Goal: Task Accomplishment & Management: Complete application form

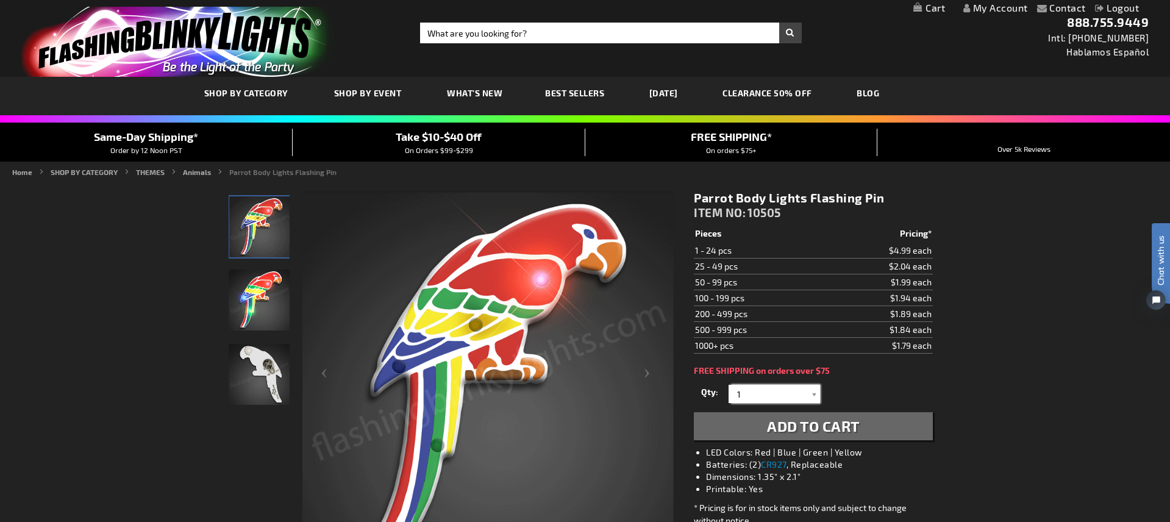
click at [758, 393] on input "1" at bounding box center [776, 394] width 88 height 18
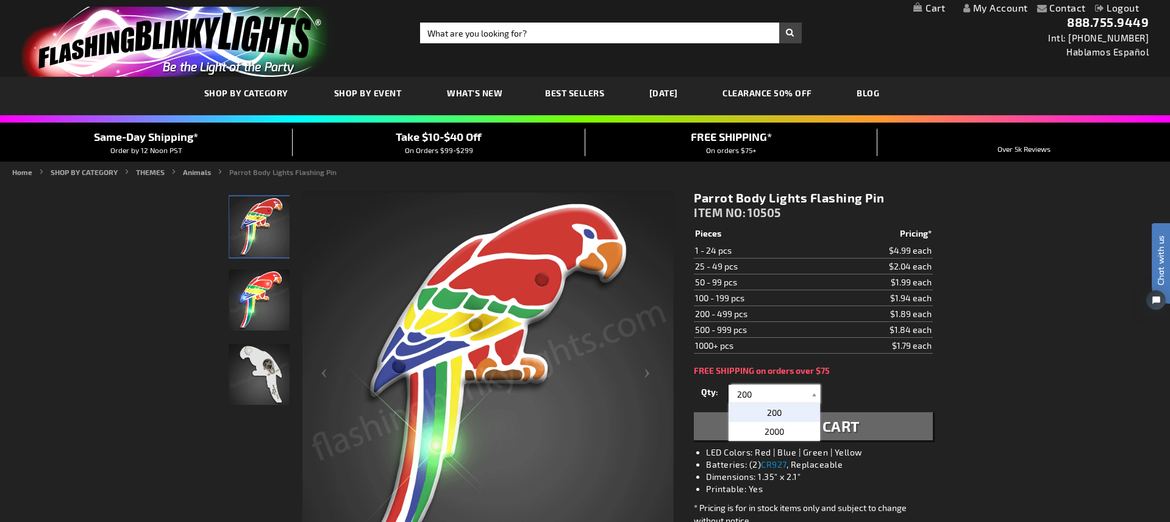
type input "200"
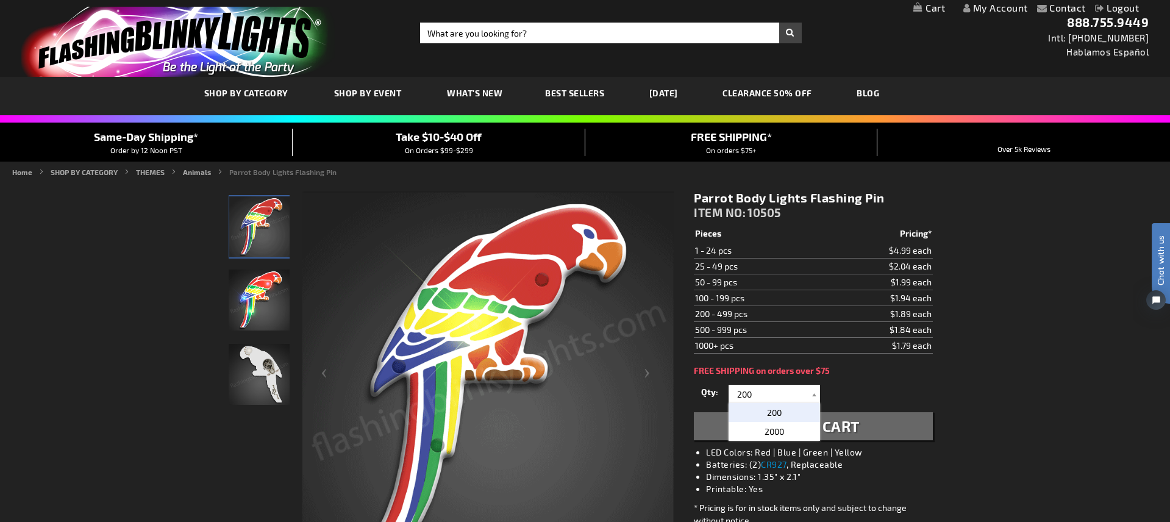
click at [780, 411] on span "200" at bounding box center [774, 412] width 15 height 10
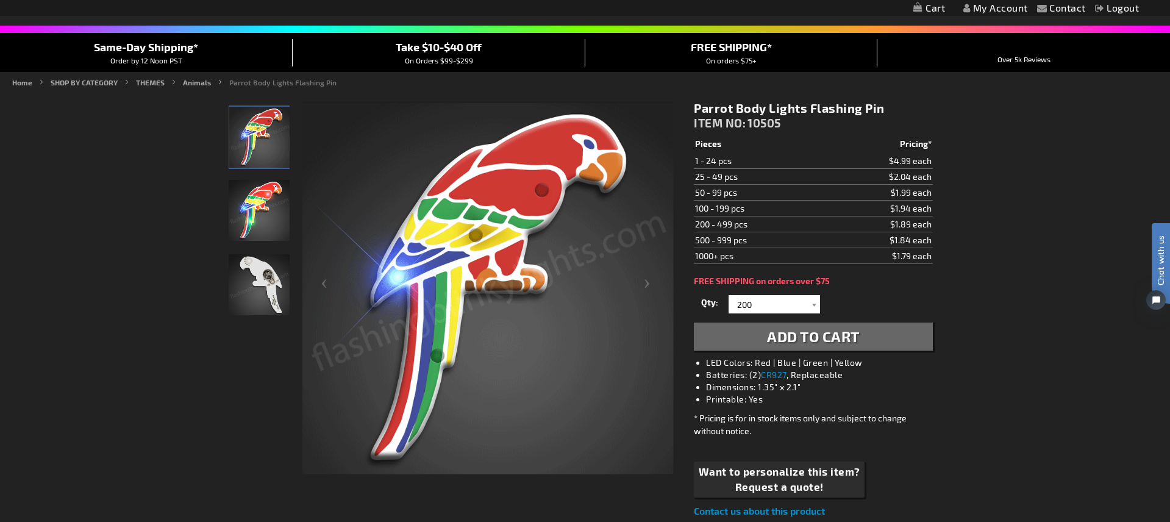
scroll to position [91, 0]
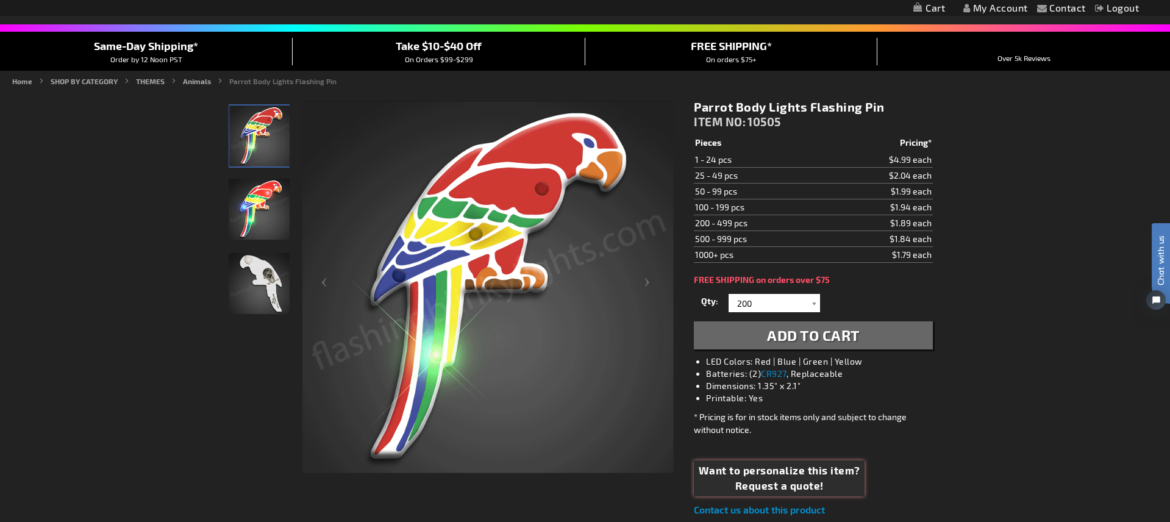
click at [779, 470] on span "Want to personalize this item?" at bounding box center [780, 471] width 162 height 16
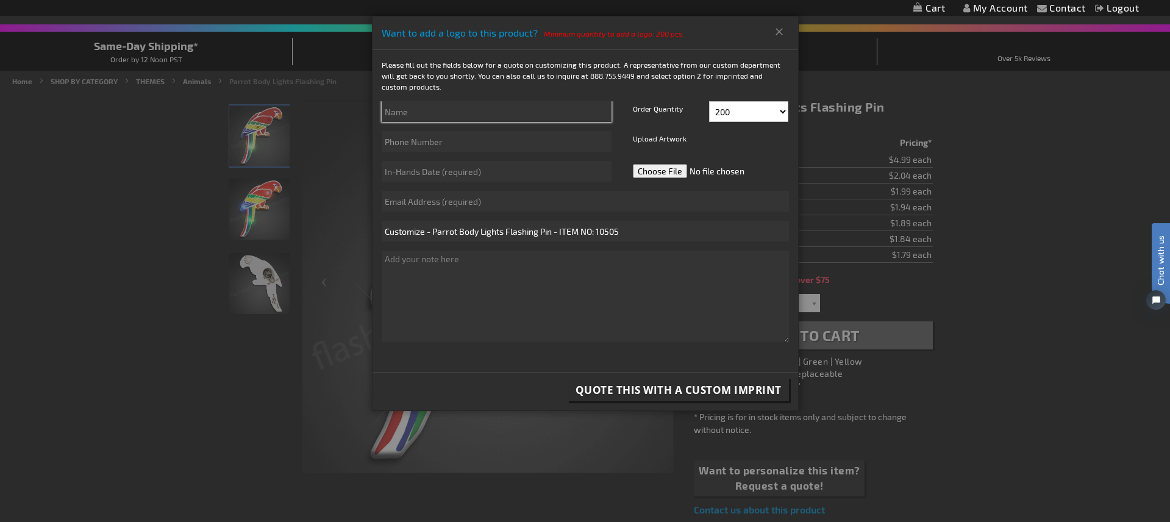
drag, startPoint x: 430, startPoint y: 110, endPoint x: 473, endPoint y: 106, distance: 43.5
click at [430, 110] on input "text" at bounding box center [497, 111] width 230 height 21
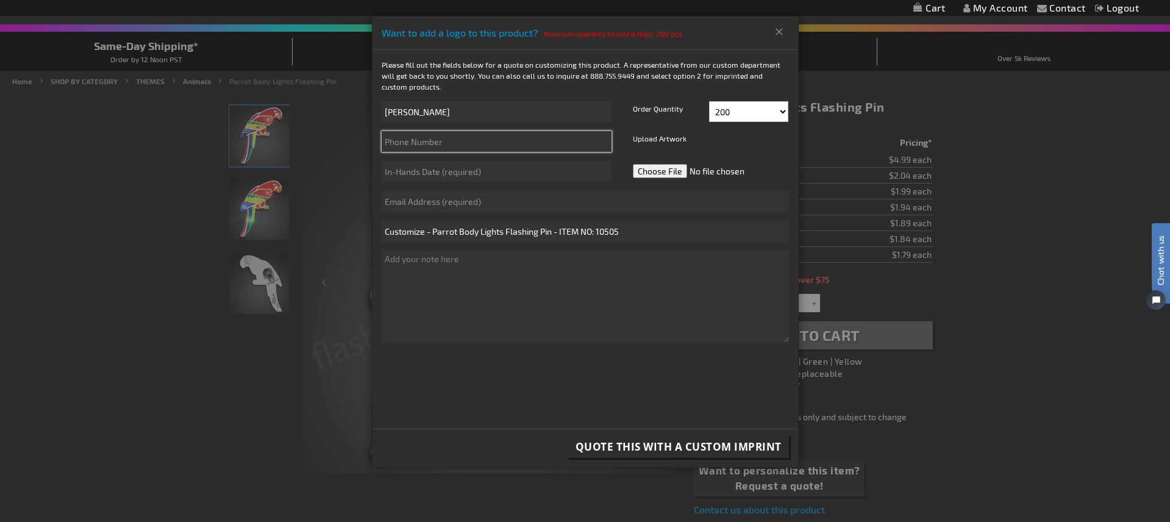
click at [588, 149] on input "text" at bounding box center [497, 141] width 230 height 21
click at [451, 116] on input "Jenna" at bounding box center [497, 111] width 230 height 21
type input "Jenna Rodger"
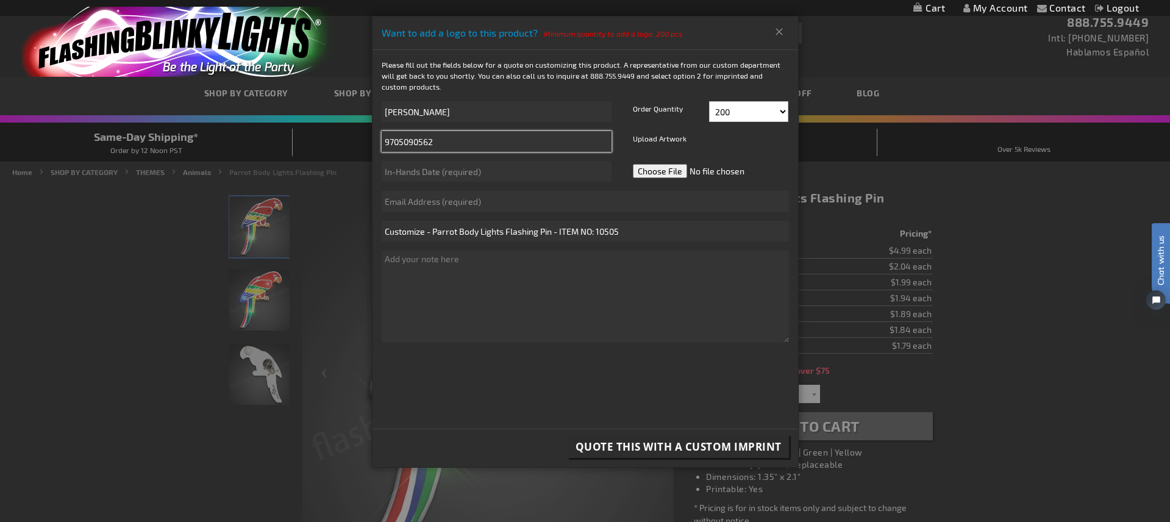
type input "9705090562"
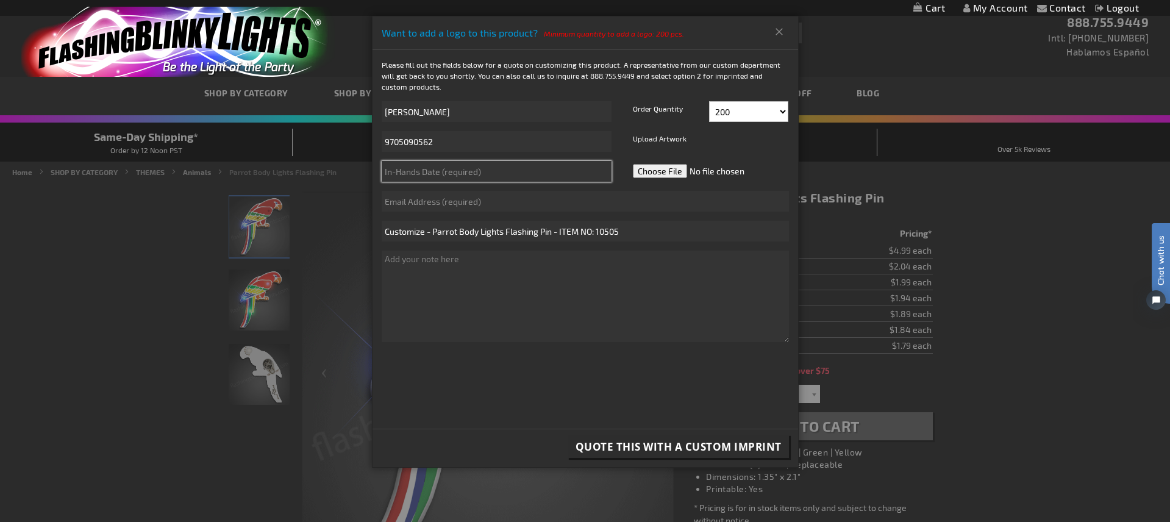
click at [447, 177] on input "text" at bounding box center [497, 171] width 230 height 21
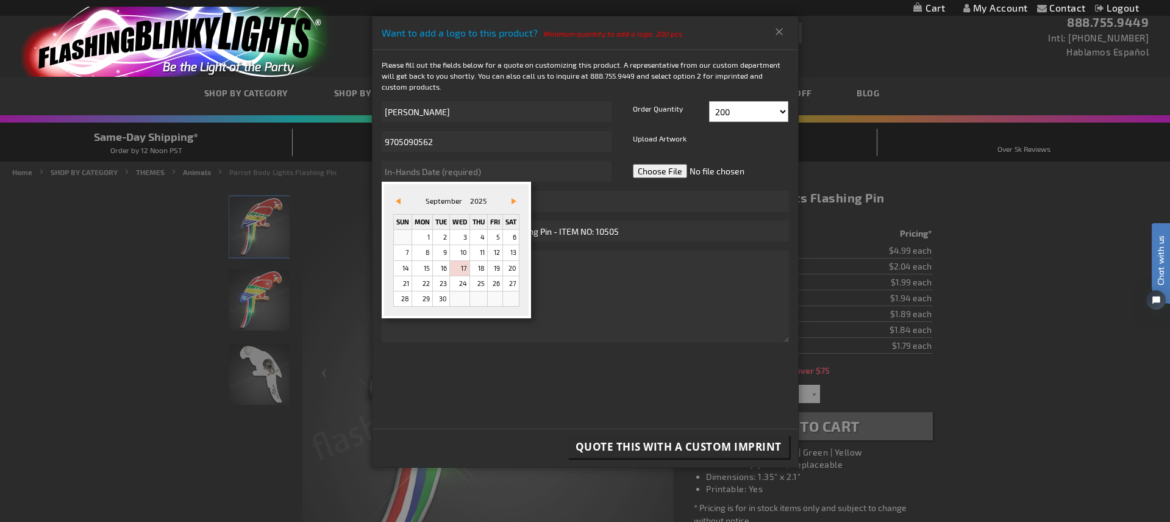
click at [513, 201] on link "Vor&#x3e;" at bounding box center [511, 201] width 13 height 13
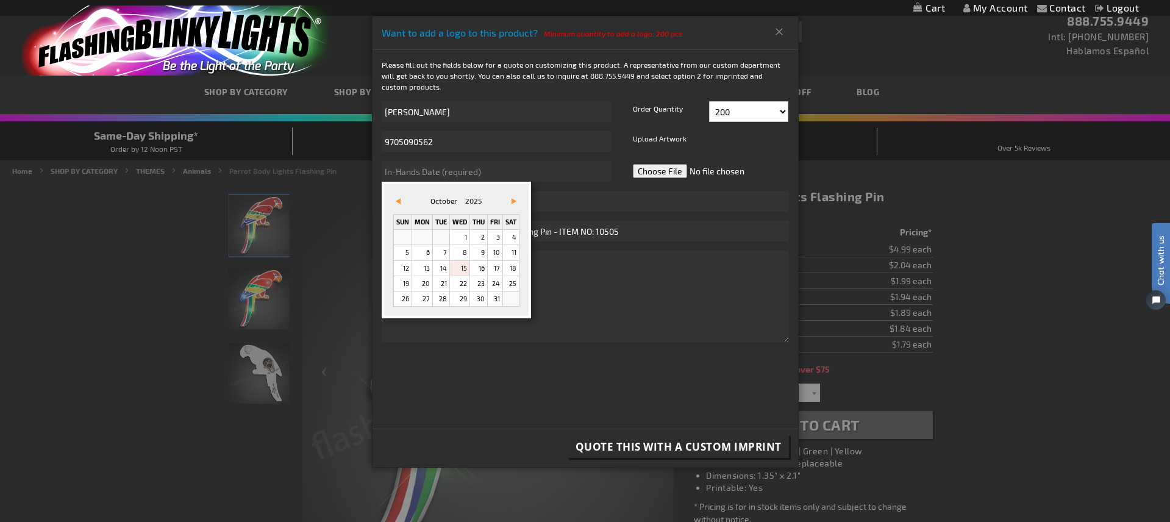
click at [461, 266] on link "15" at bounding box center [460, 268] width 20 height 15
type input "10/15/2025"
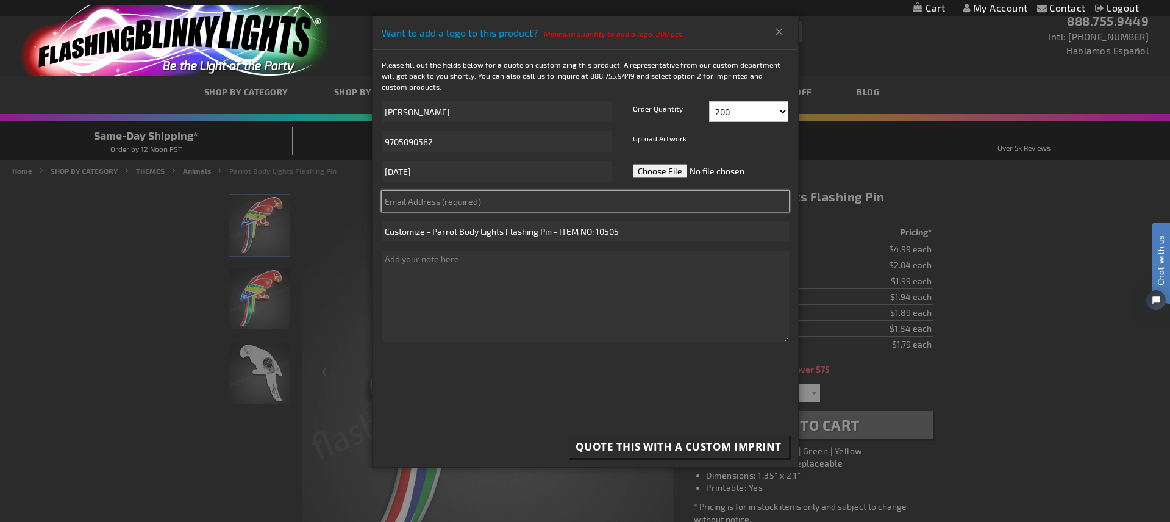
click at [452, 202] on input "text" at bounding box center [585, 201] width 407 height 21
type input "jenna.rodger@pathify.com"
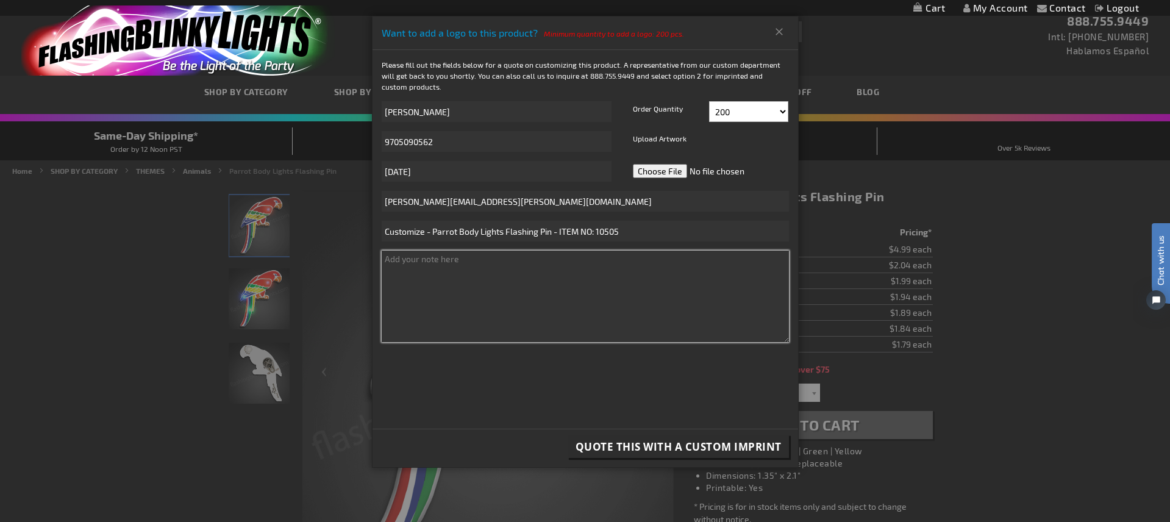
click at [612, 287] on textarea at bounding box center [585, 296] width 407 height 91
type textarea "Using these parrot pins for a company happy hour/ conference event."
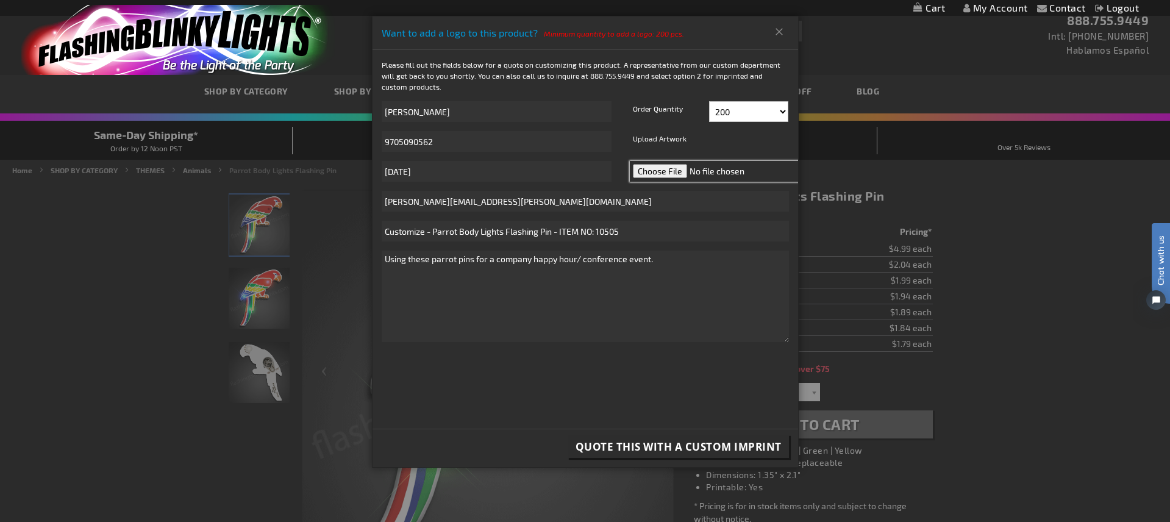
click at [666, 171] on input "file" at bounding box center [716, 171] width 172 height 21
type input "C:\fakepath\Pathify Logo (Navy) (1).png"
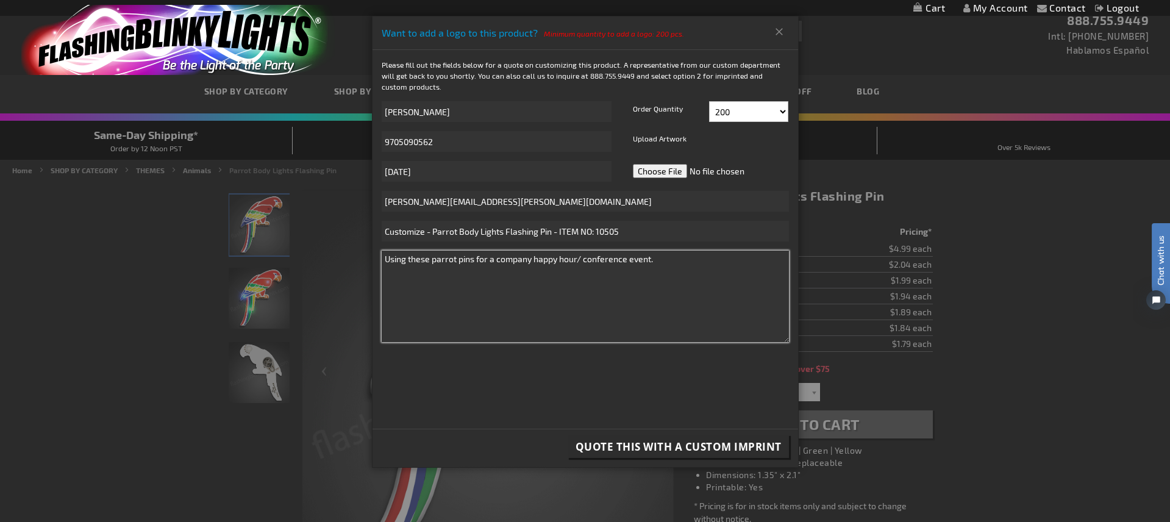
click at [681, 262] on textarea "Using these parrot pins for a company happy hour/ conference event." at bounding box center [585, 296] width 407 height 91
paste textarea "Nashville, TN 37210"
click at [540, 271] on textarea "Using these parrot pins for a company happy hour/ conference event. Please send…" at bounding box center [585, 296] width 407 height 91
type textarea "Using these parrot pins for a company happy hour/ conference event. Please send…"
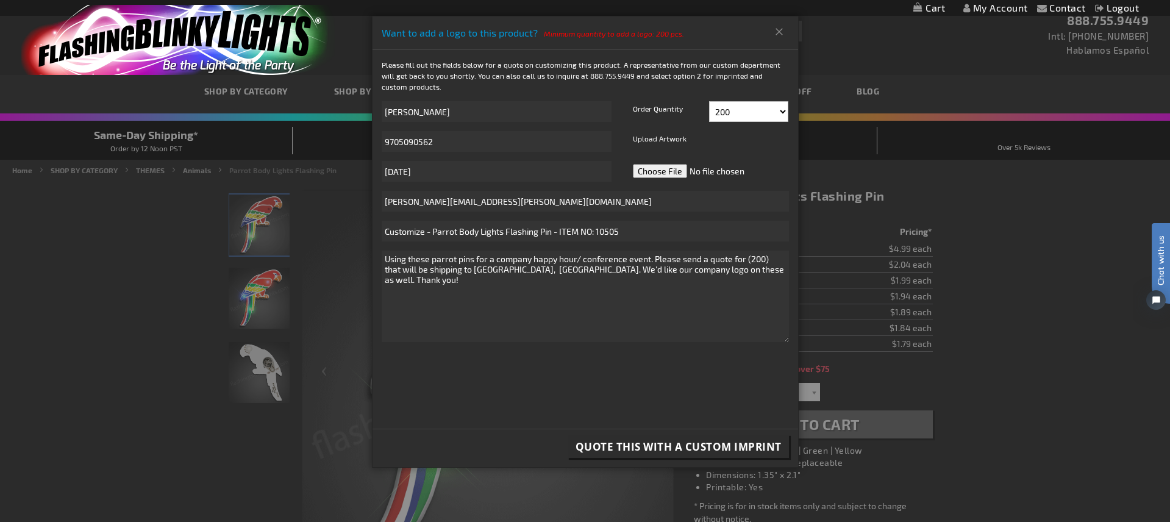
click at [671, 446] on span "Quote this with a Custom Imprint" at bounding box center [679, 447] width 206 height 14
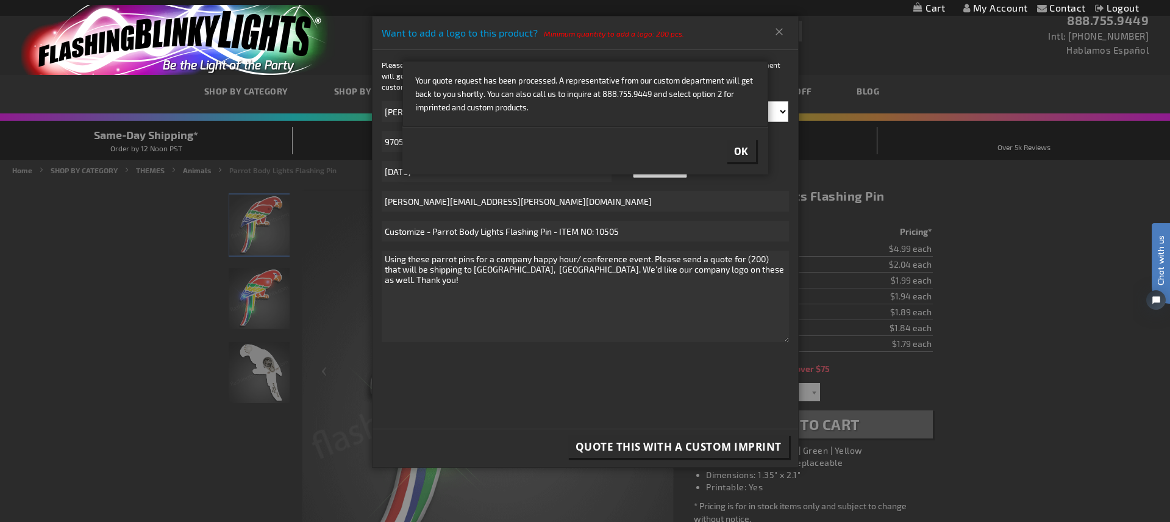
click at [740, 151] on span "Ok" at bounding box center [741, 151] width 15 height 12
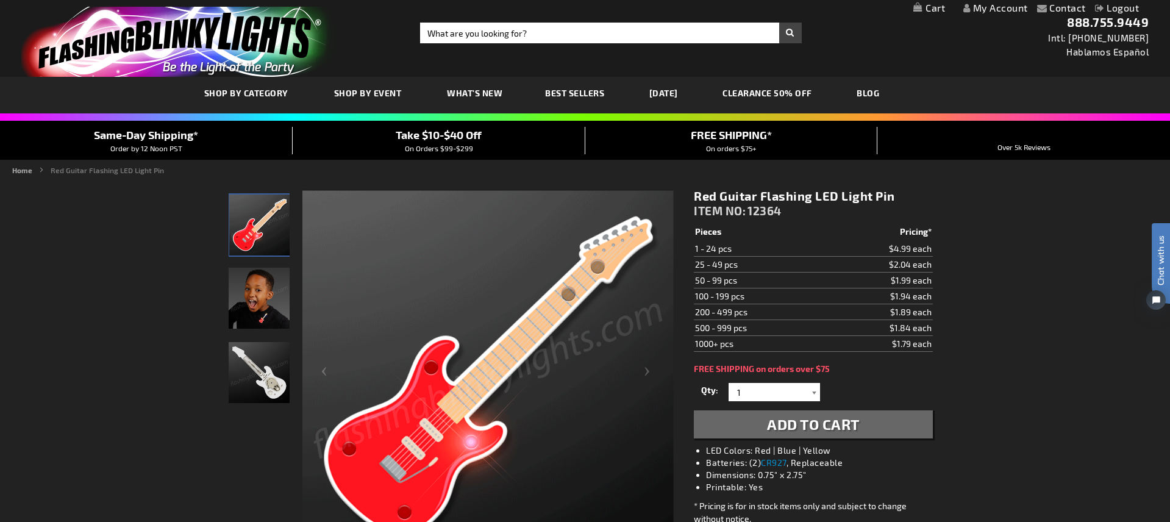
click at [814, 393] on div at bounding box center [814, 392] width 12 height 18
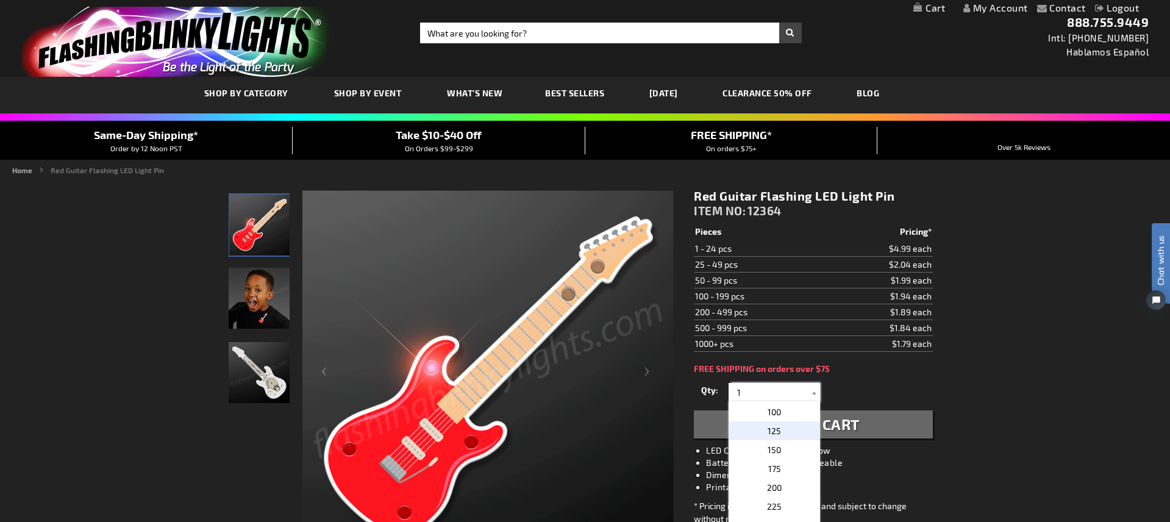
scroll to position [513, 0]
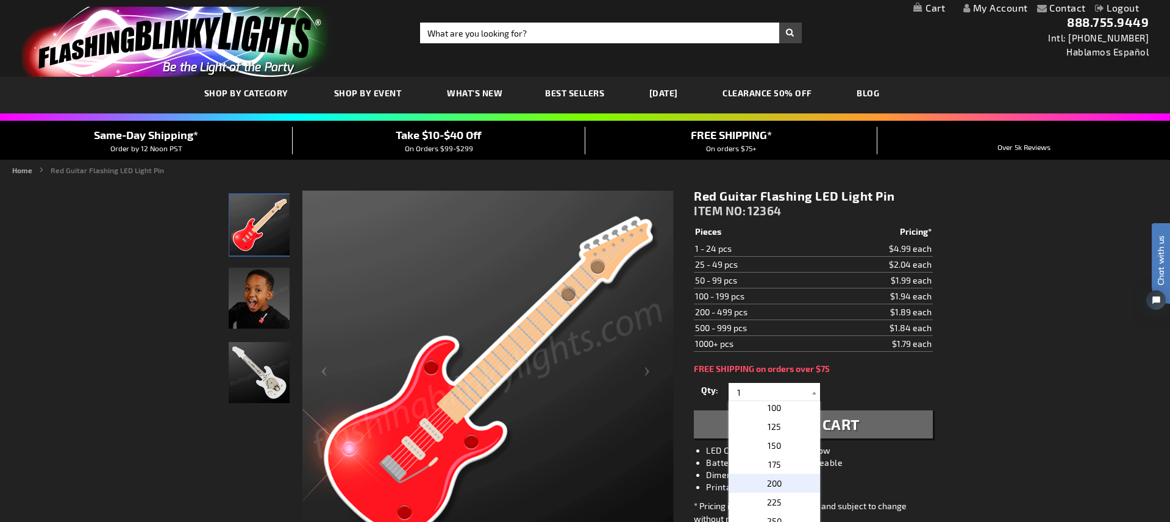
click at [786, 482] on p "200" at bounding box center [774, 483] width 91 height 19
type input "200"
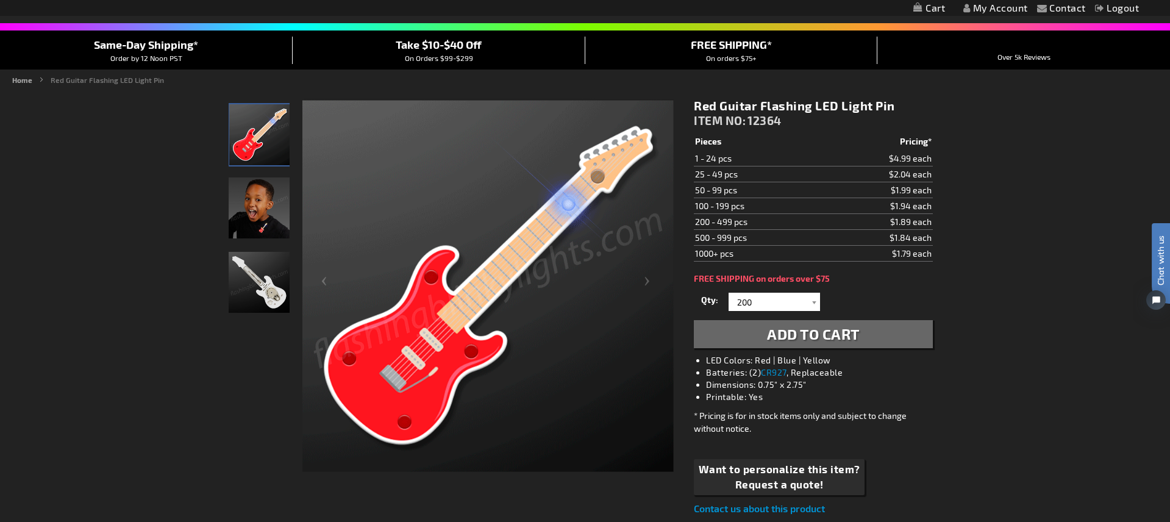
scroll to position [103, 0]
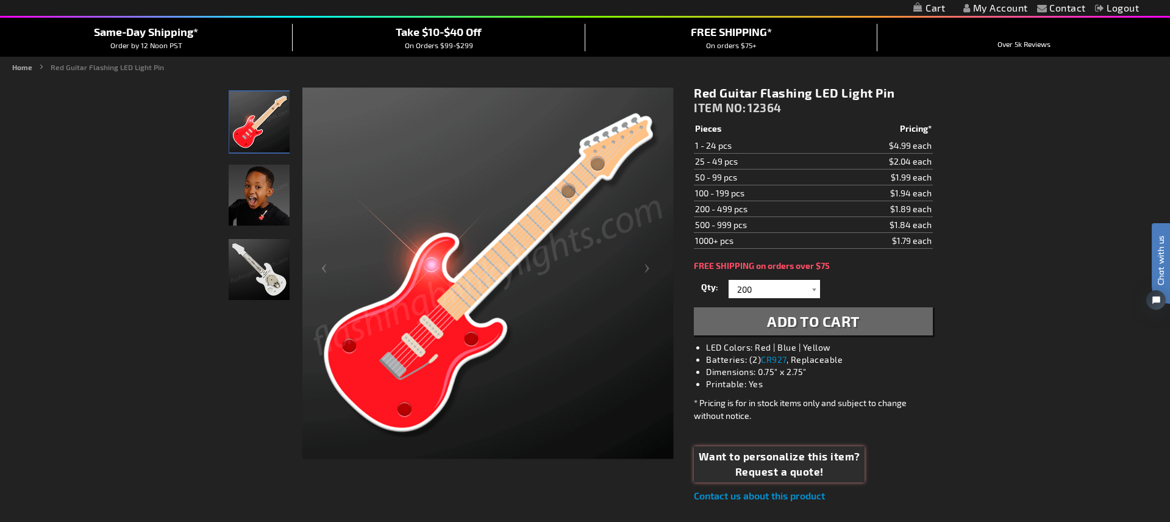
click at [806, 461] on span "Want to personalize this item?" at bounding box center [780, 457] width 162 height 16
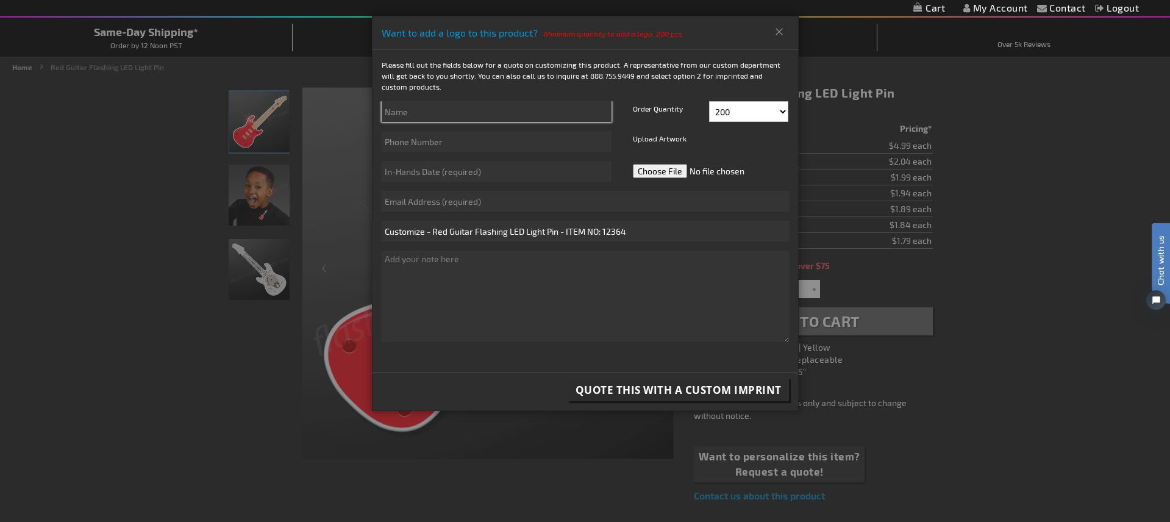
click at [443, 112] on input "text" at bounding box center [497, 111] width 230 height 21
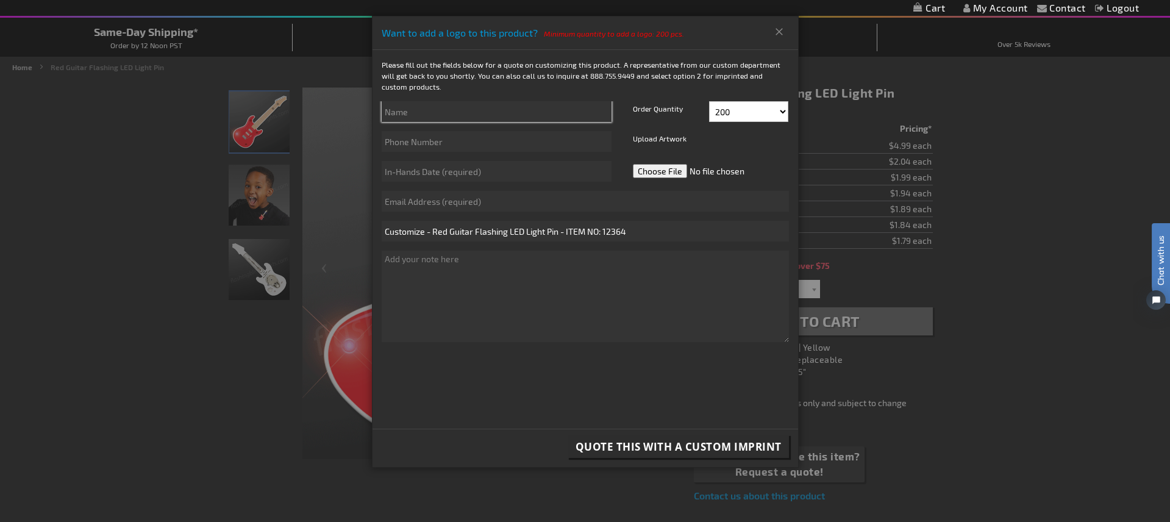
type input "Jenna Rodger"
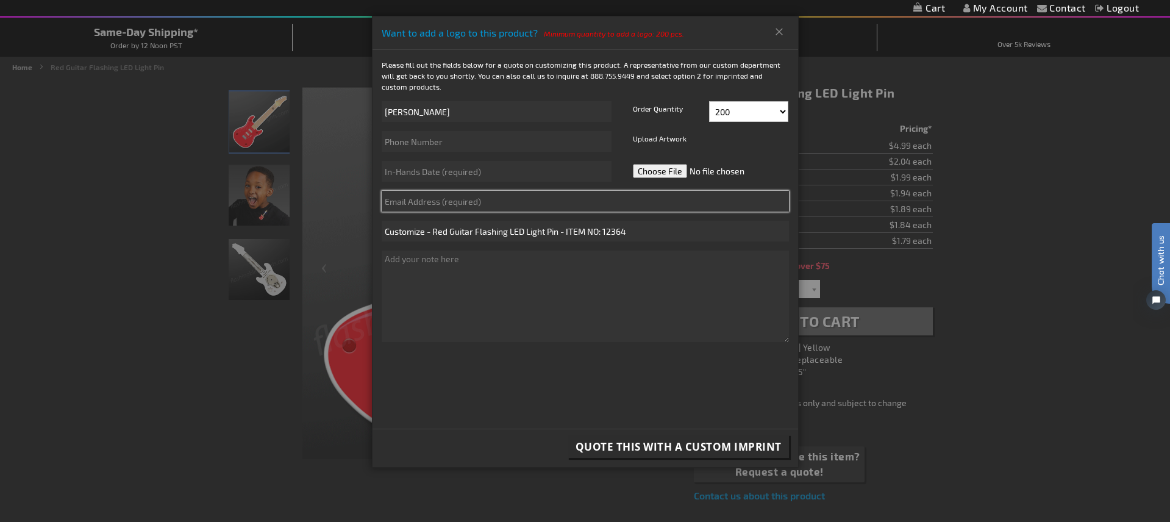
type input "jenna.rodger@pathify.com"
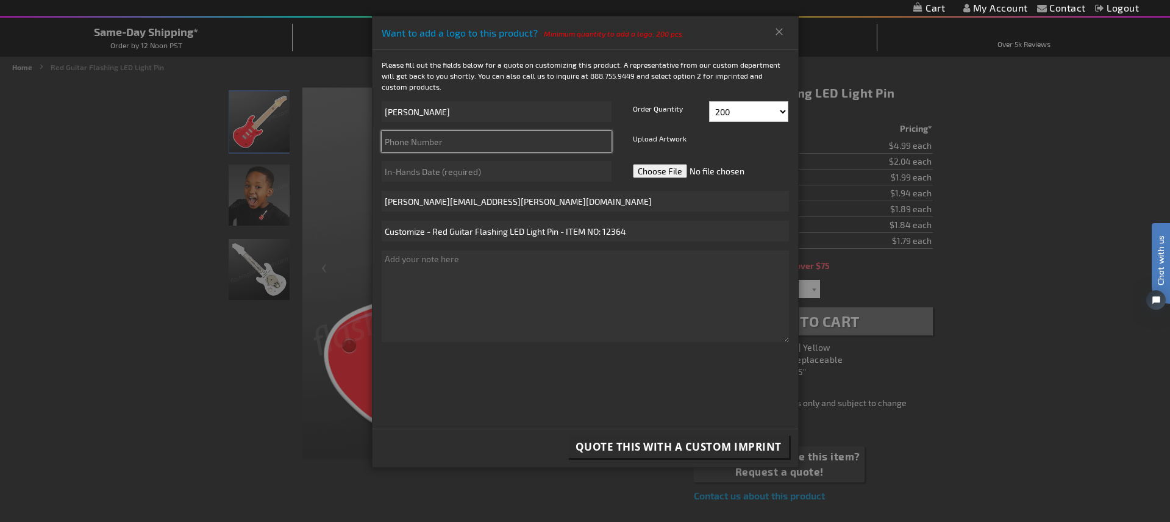
click at [445, 138] on input "text" at bounding box center [497, 141] width 230 height 21
type input "9705090562"
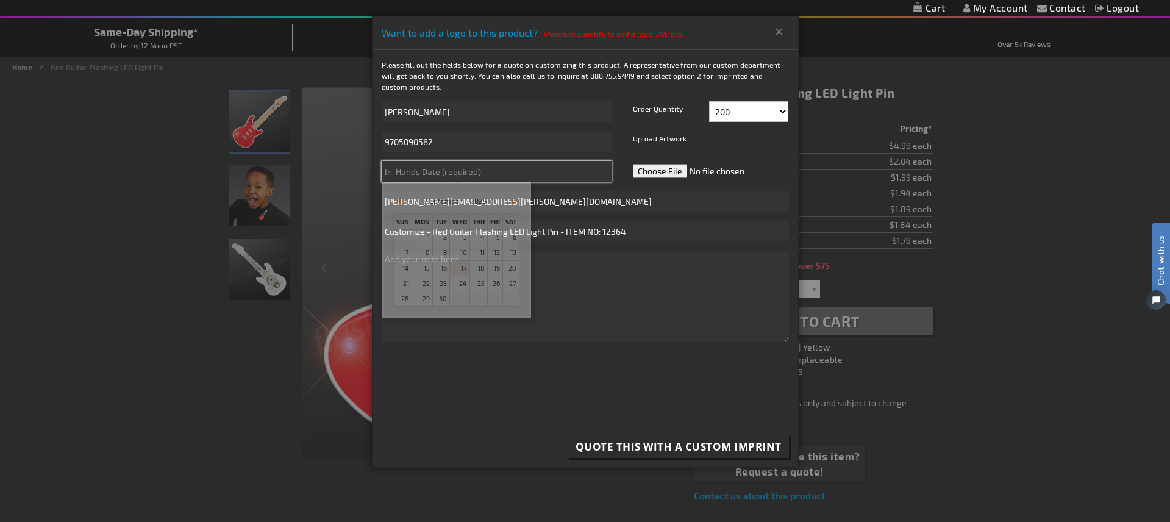
click at [444, 170] on input "text" at bounding box center [497, 171] width 230 height 21
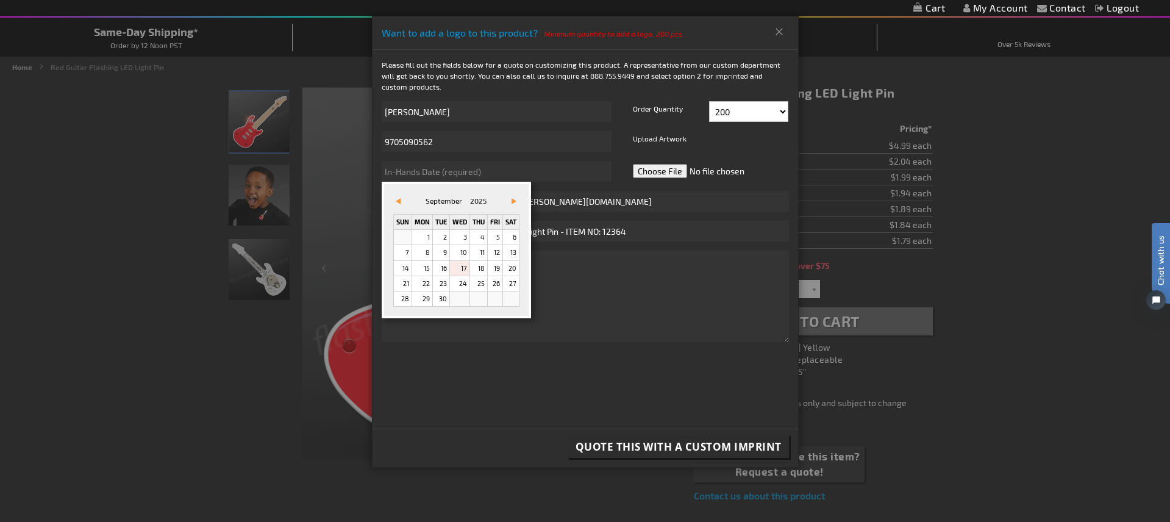
click at [513, 199] on span "Vor&#x3e;" at bounding box center [514, 201] width 5 height 6
click at [462, 268] on link "15" at bounding box center [460, 268] width 20 height 15
type input "10/15/2025"
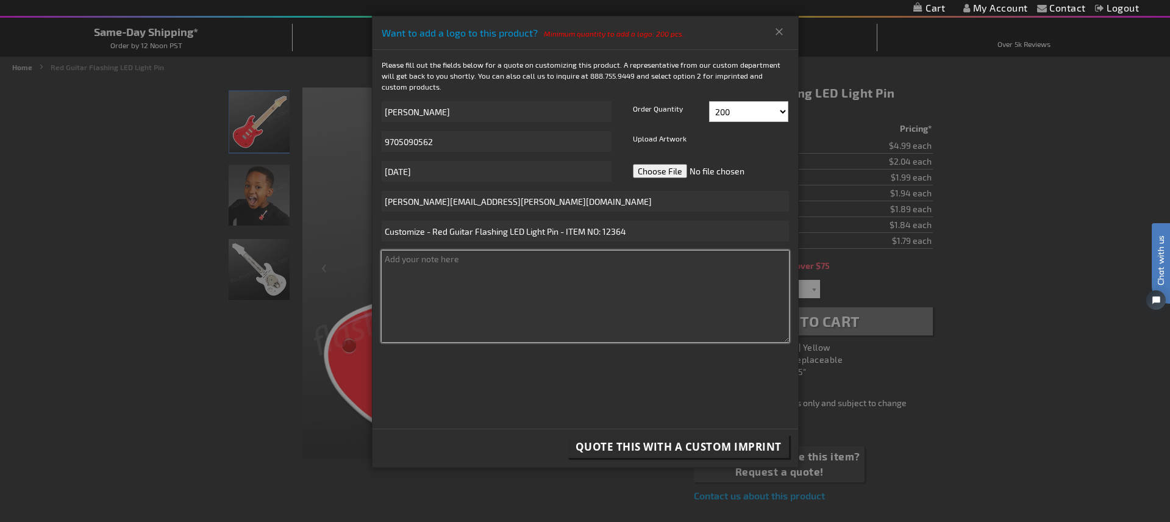
click at [435, 268] on textarea at bounding box center [585, 296] width 407 height 91
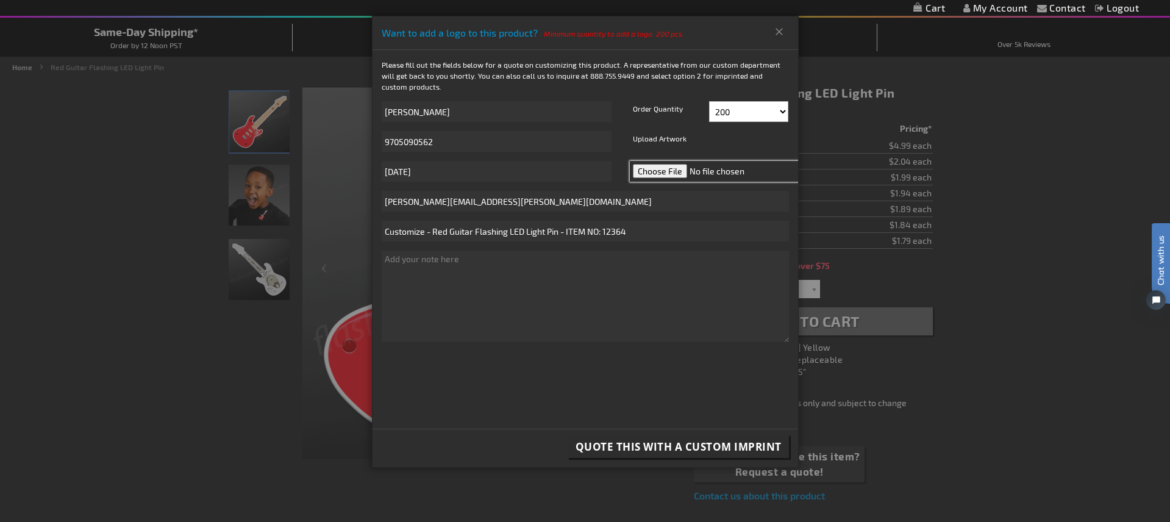
click at [652, 169] on input "file" at bounding box center [716, 171] width 172 height 21
type input "C:\fakepath\Pathify Logo (Navy) (1).png"
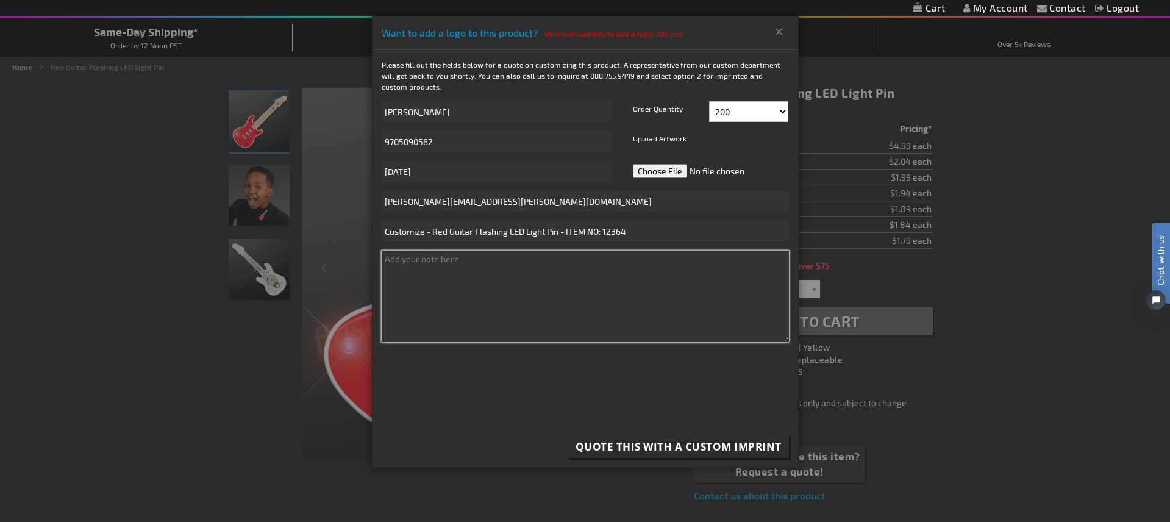
click at [448, 273] on textarea at bounding box center [585, 296] width 407 height 91
click at [508, 272] on textarea "Looking to get a quote for (200) guitar pins with our logo on them. Hoping to h…" at bounding box center [585, 296] width 407 height 91
paste textarea "Nashville, TN 37210"
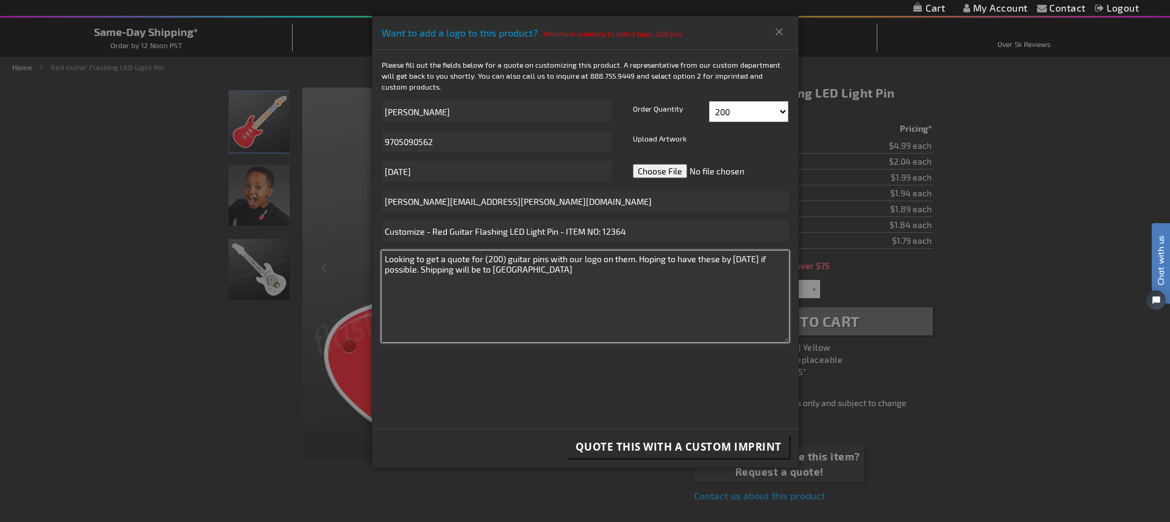
type textarea "Looking to get a quote for (200) guitar pins with our logo on them. Hoping to h…"
click at [587, 273] on textarea "Looking to get a quote for (200) guitar pins with our logo on them. Hoping to h…" at bounding box center [585, 296] width 407 height 91
drag, startPoint x: 557, startPoint y: 270, endPoint x: 379, endPoint y: 257, distance: 179.1
click at [379, 257] on div "Looking to get a quote for (200) guitar pins with our logo on them. Hoping to h…" at bounding box center [586, 302] width 426 height 103
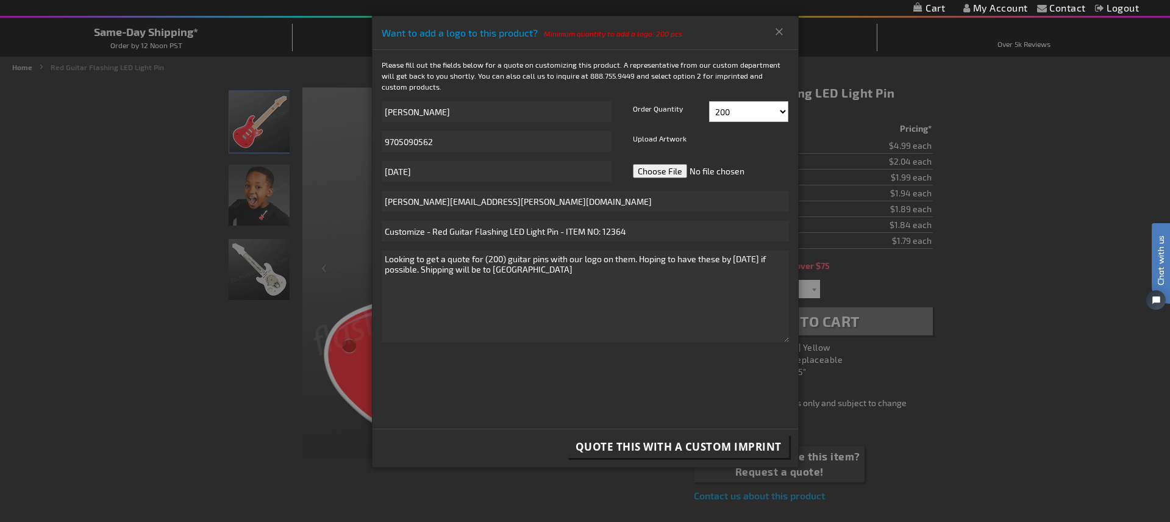
click at [662, 445] on span "Quote this with a Custom Imprint" at bounding box center [679, 447] width 206 height 14
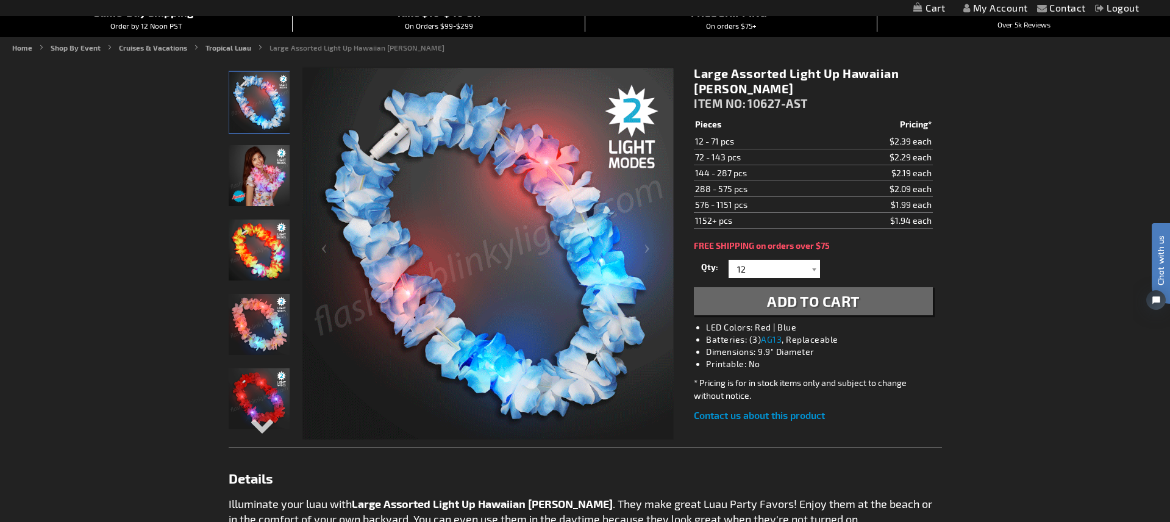
scroll to position [113, 0]
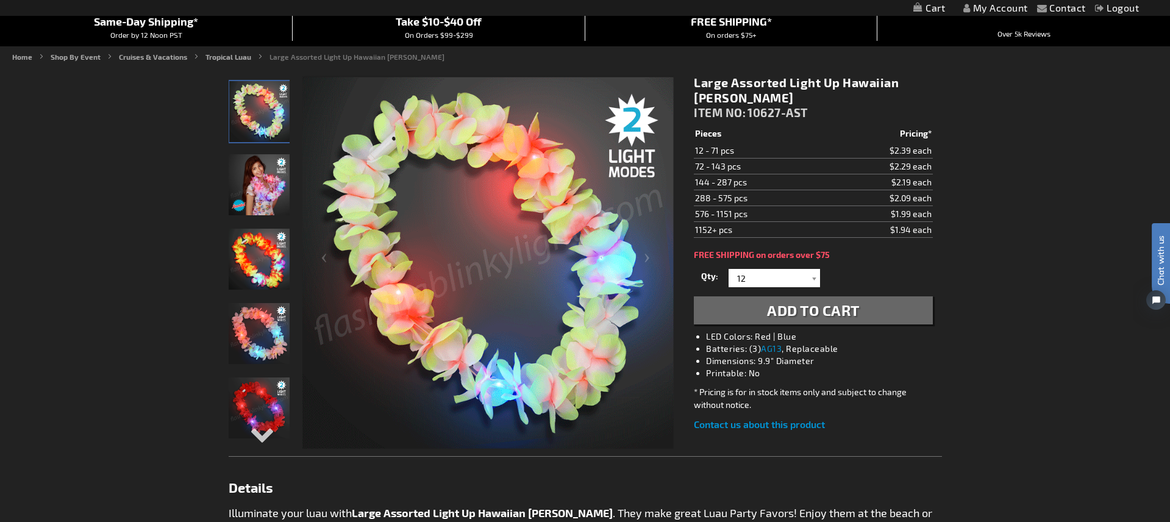
click at [757, 418] on link "Contact us about this product" at bounding box center [759, 424] width 131 height 12
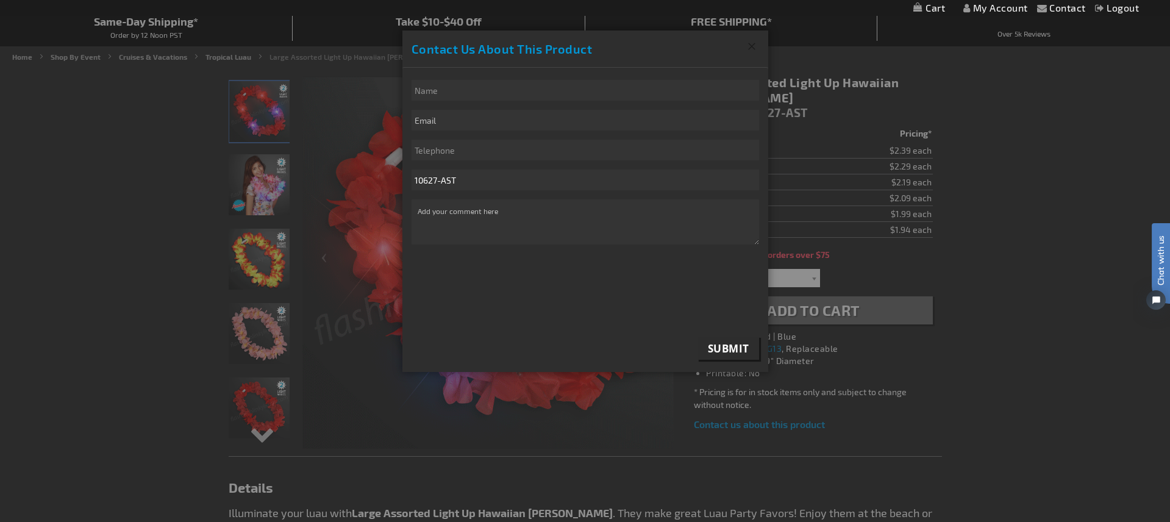
click at [754, 43] on button "Close" at bounding box center [752, 46] width 32 height 32
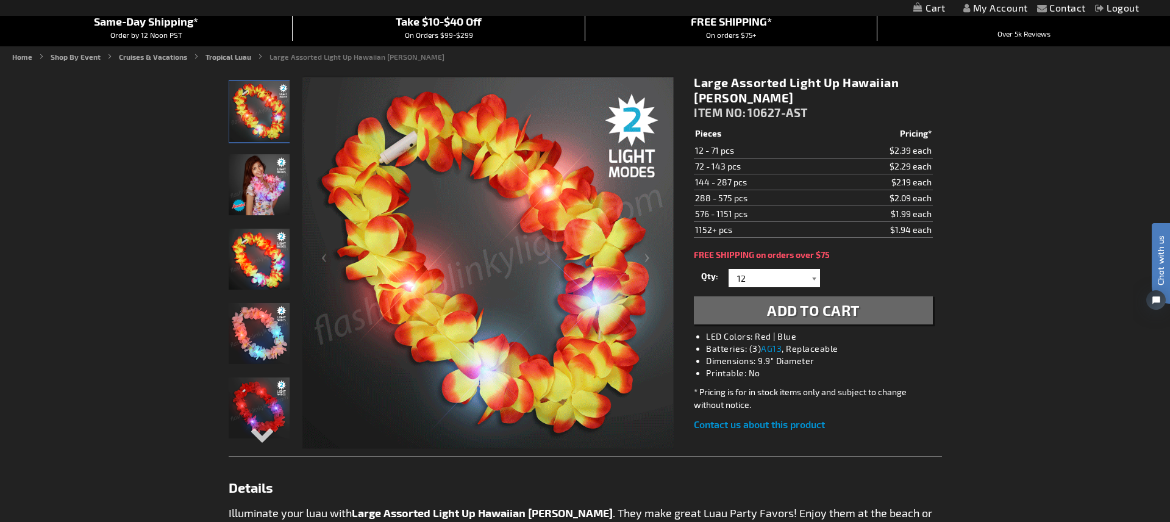
click at [813, 269] on div at bounding box center [814, 278] width 12 height 18
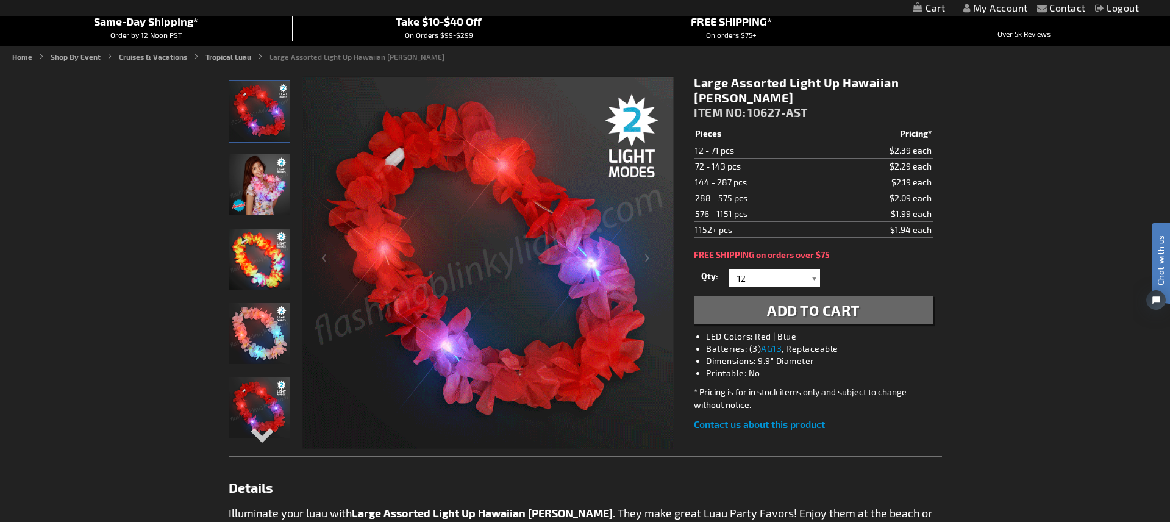
click at [810, 269] on div at bounding box center [814, 278] width 12 height 18
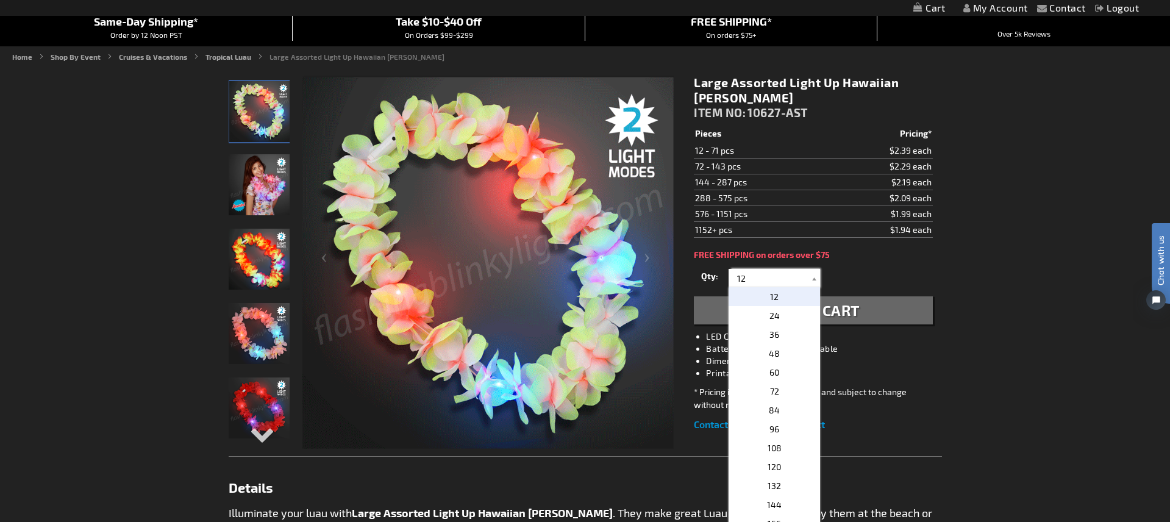
drag, startPoint x: 732, startPoint y: 261, endPoint x: 687, endPoint y: 261, distance: 45.1
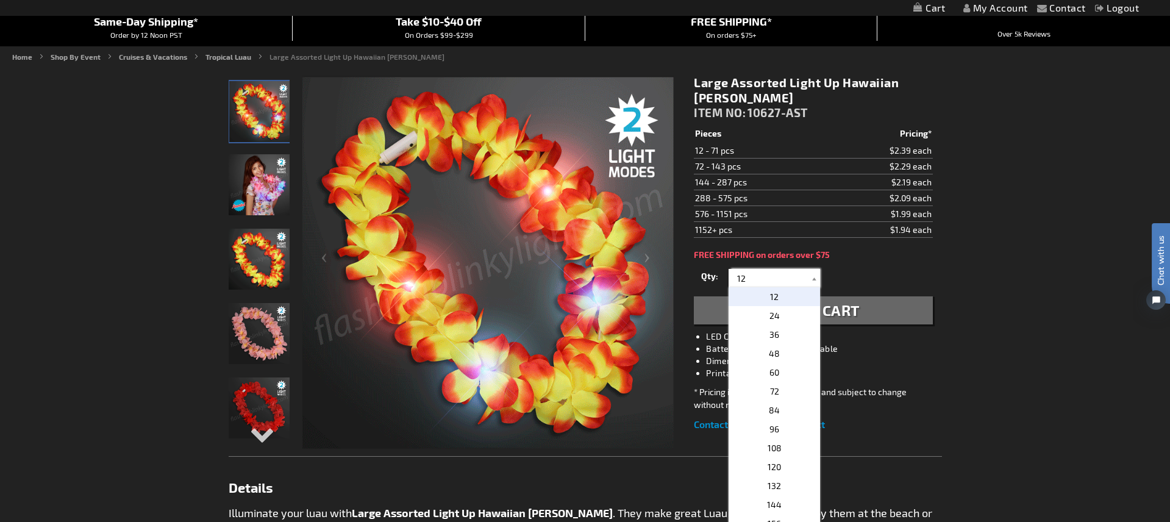
click at [687, 261] on div "Large Assorted Light Up Hawaiian Leis ITEM NO: 10627-AST $1.94 Pieces Pricing* …" at bounding box center [813, 253] width 257 height 375
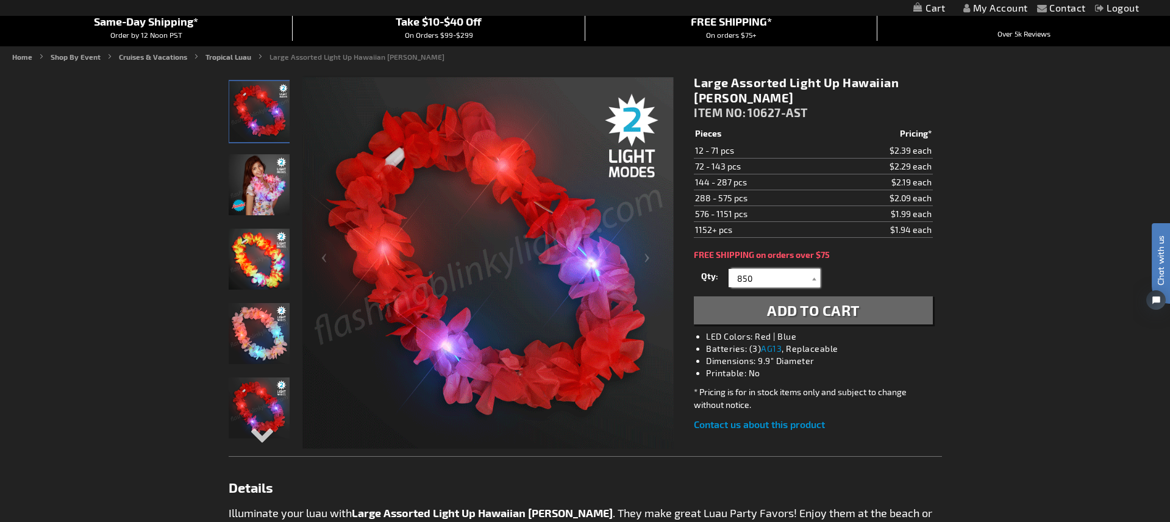
type input "850"
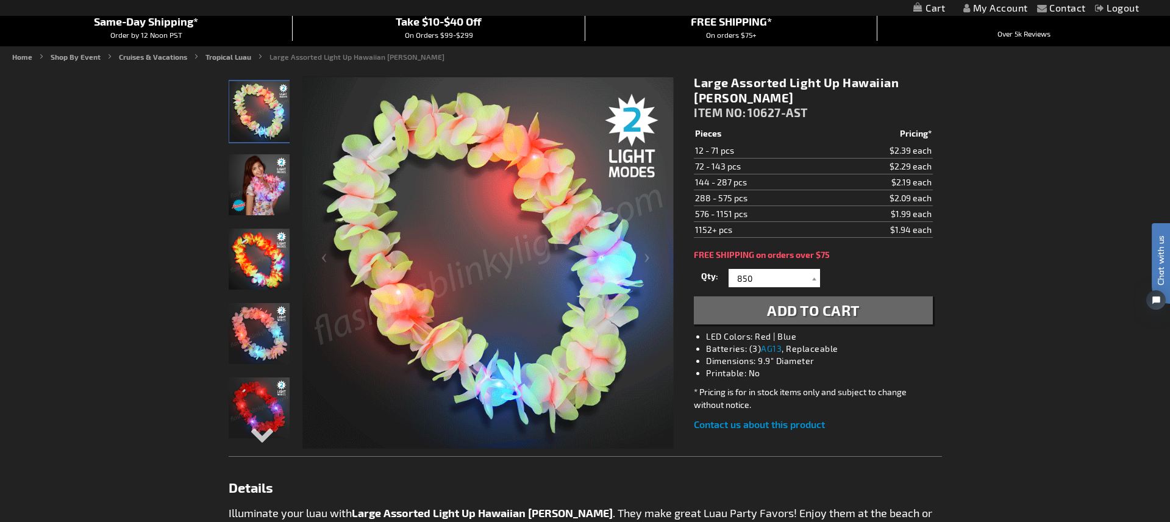
click at [843, 301] on span "Add to Cart" at bounding box center [813, 310] width 93 height 18
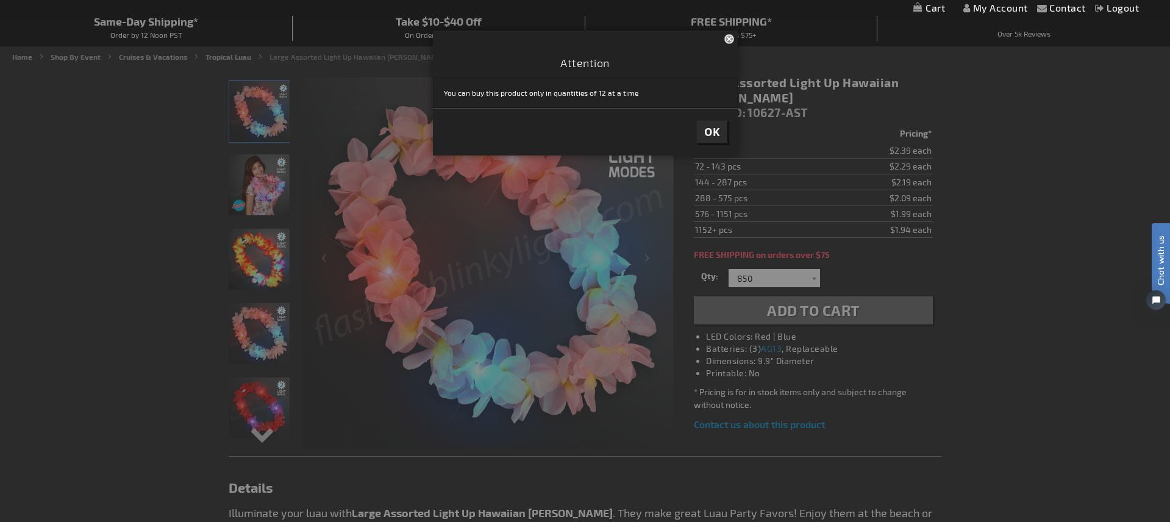
click at [731, 40] on button "Close" at bounding box center [730, 38] width 13 height 16
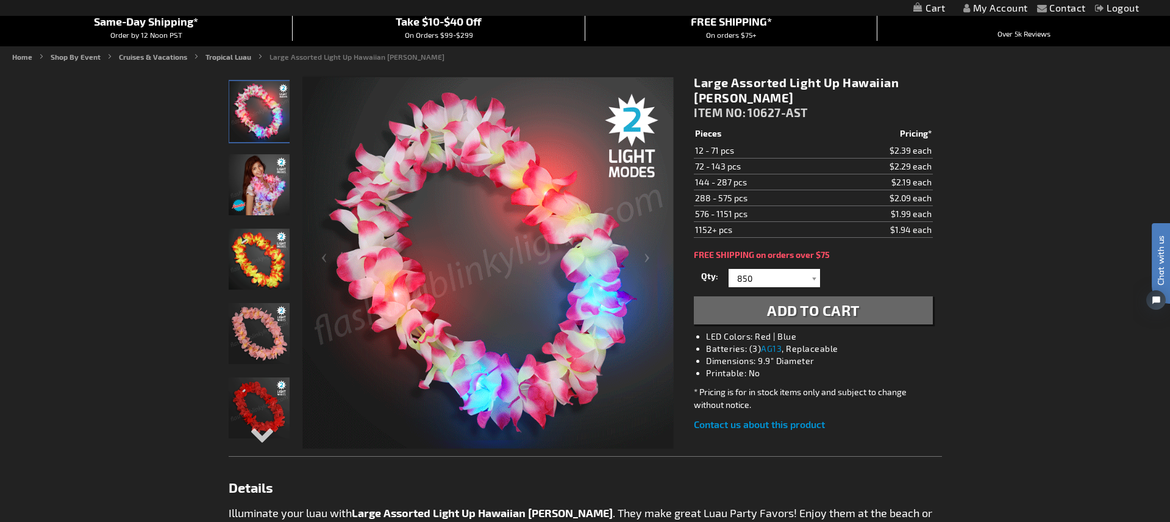
click at [783, 418] on link "Contact us about this product" at bounding box center [759, 424] width 131 height 12
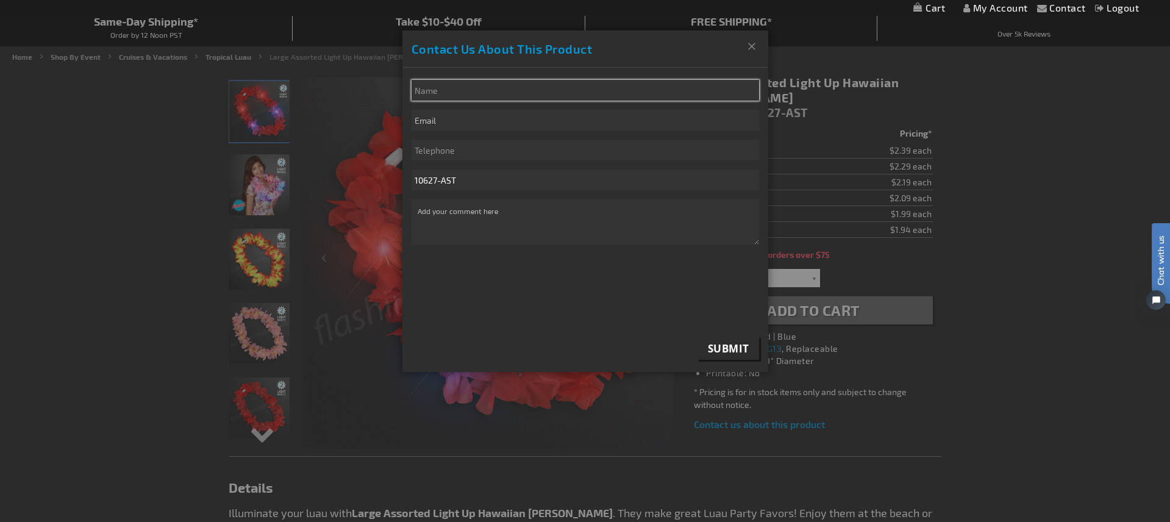
click at [454, 88] on input "* Name" at bounding box center [586, 90] width 348 height 21
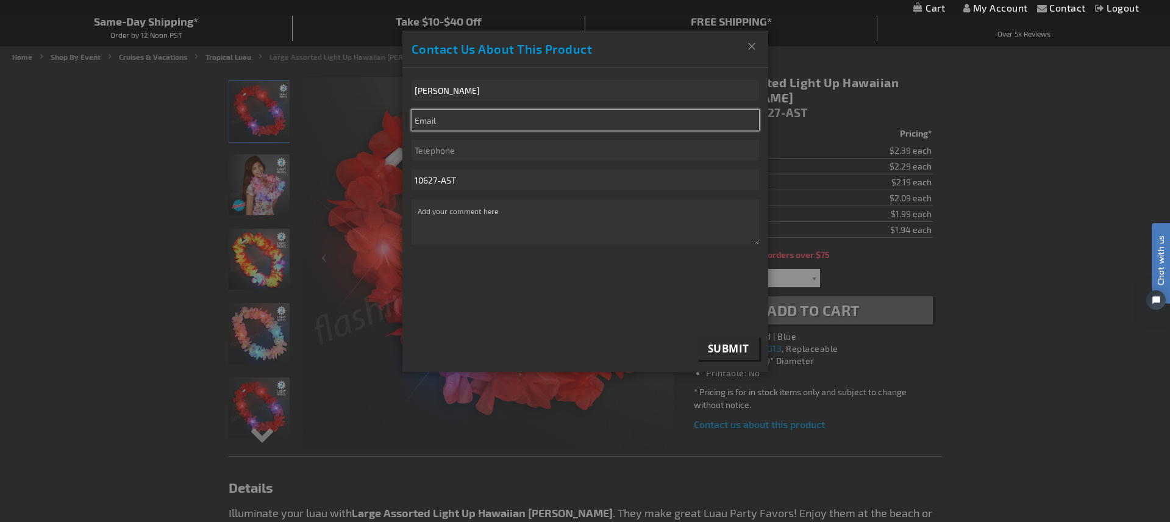
click at [677, 120] on input "email" at bounding box center [586, 120] width 348 height 21
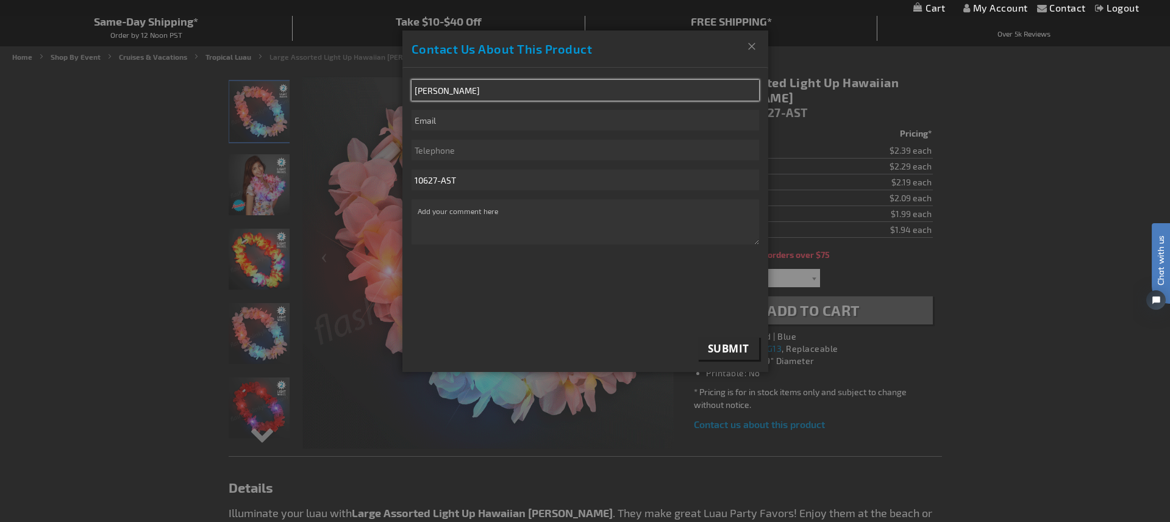
click at [593, 94] on input "Jenna" at bounding box center [586, 90] width 348 height 21
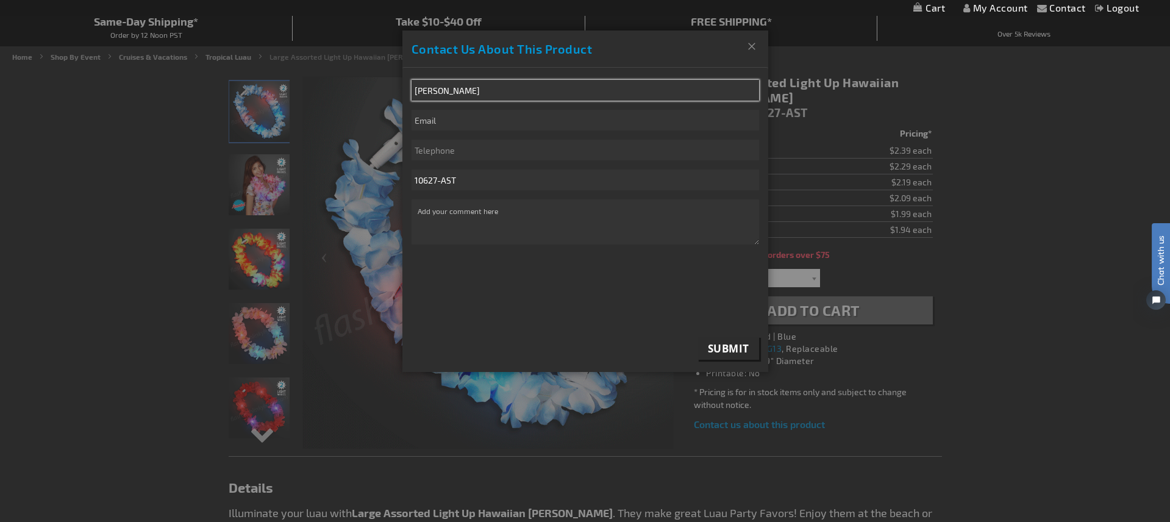
type input "Jenna Rodger"
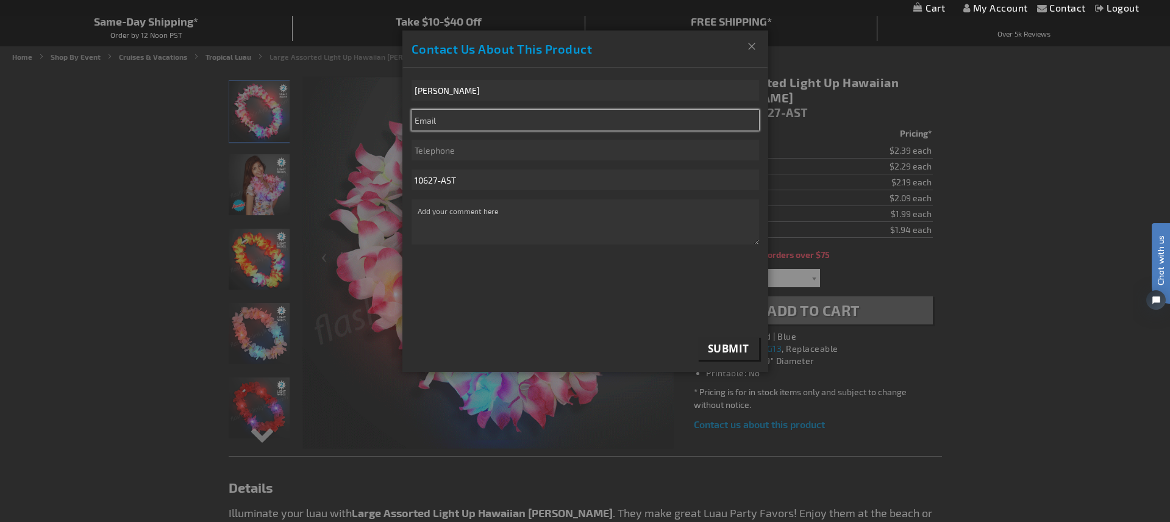
click at [616, 120] on input "email" at bounding box center [586, 120] width 348 height 21
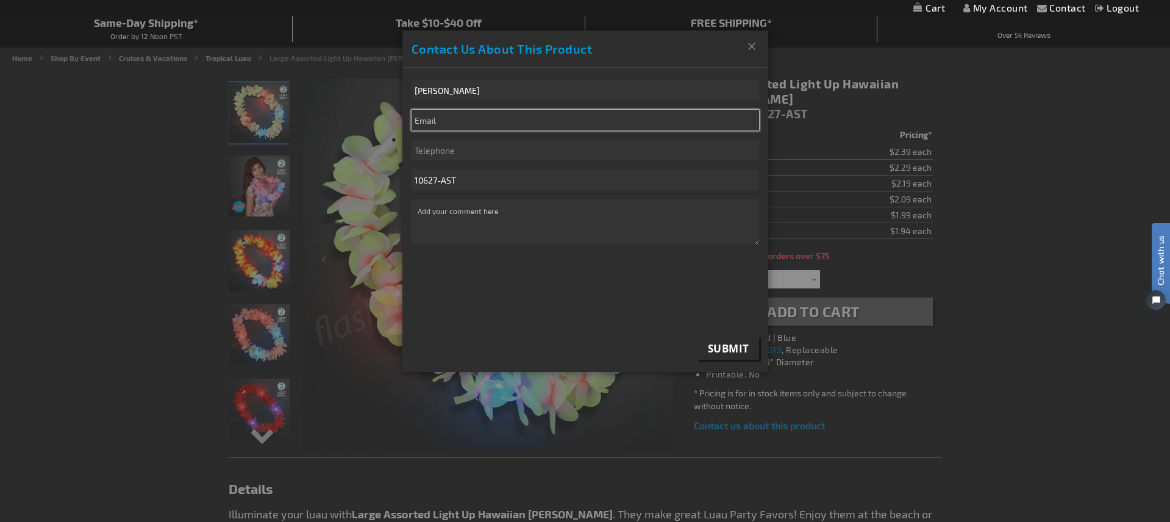
scroll to position [110, 0]
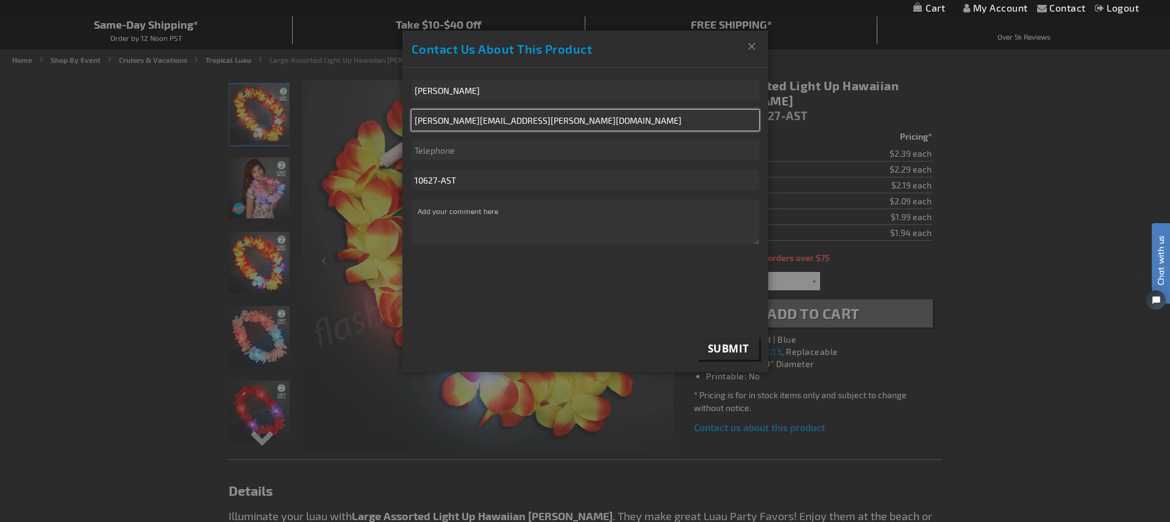
type input "jenna.rodger@pathify.com"
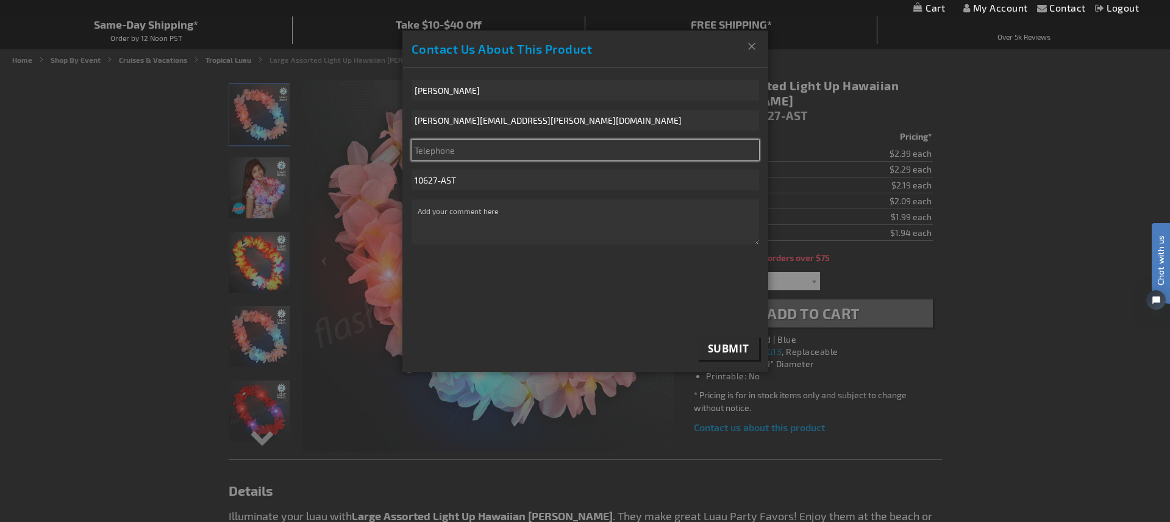
click at [568, 152] on input "Telephone" at bounding box center [586, 150] width 348 height 21
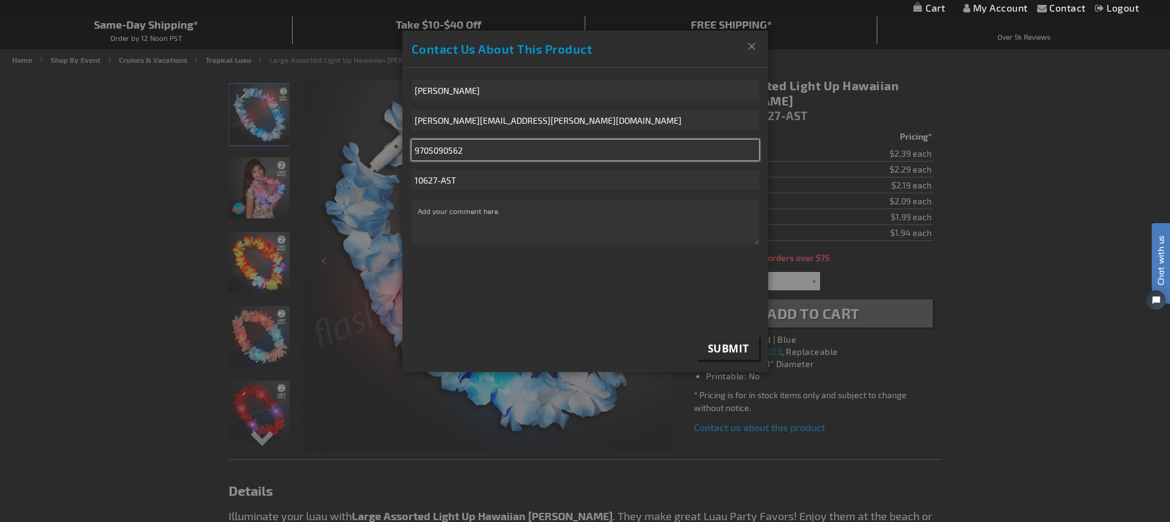
type input "9705090562"
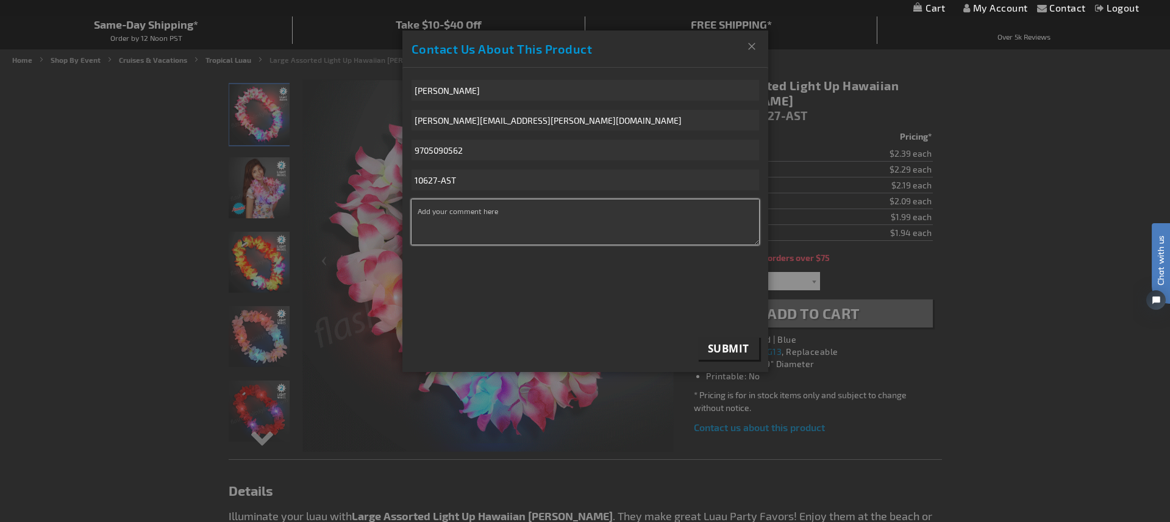
click at [515, 210] on textarea "* Comment" at bounding box center [586, 221] width 348 height 45
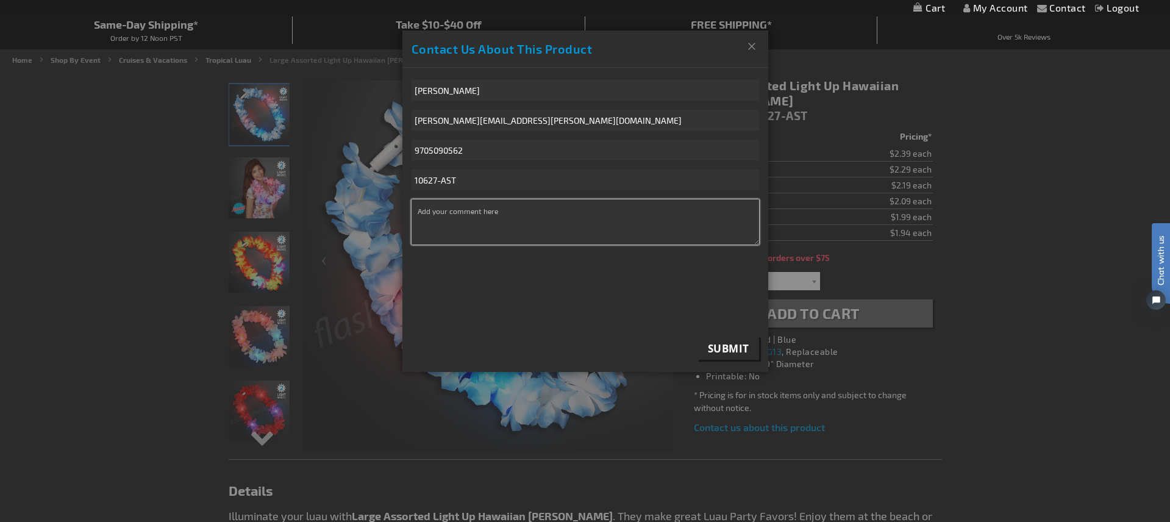
paste textarea "Looking to get a quote for (200) guitar pins with our logo on them. Hoping to h…"
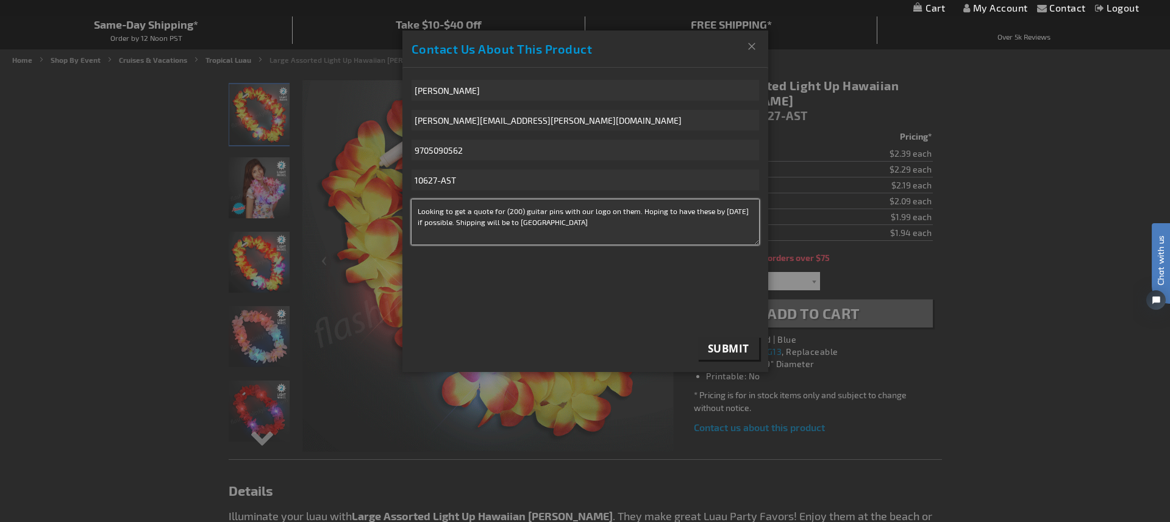
drag, startPoint x: 511, startPoint y: 212, endPoint x: 518, endPoint y: 210, distance: 7.5
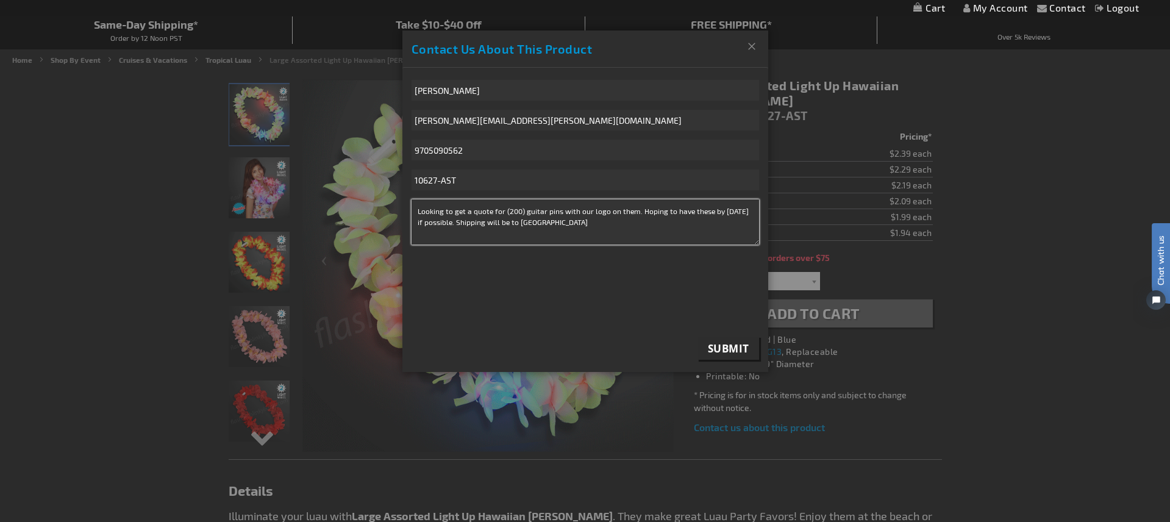
click at [511, 212] on textarea "Looking to get a quote for (200) guitar pins with our logo on them. Hoping to h…" at bounding box center [586, 221] width 348 height 45
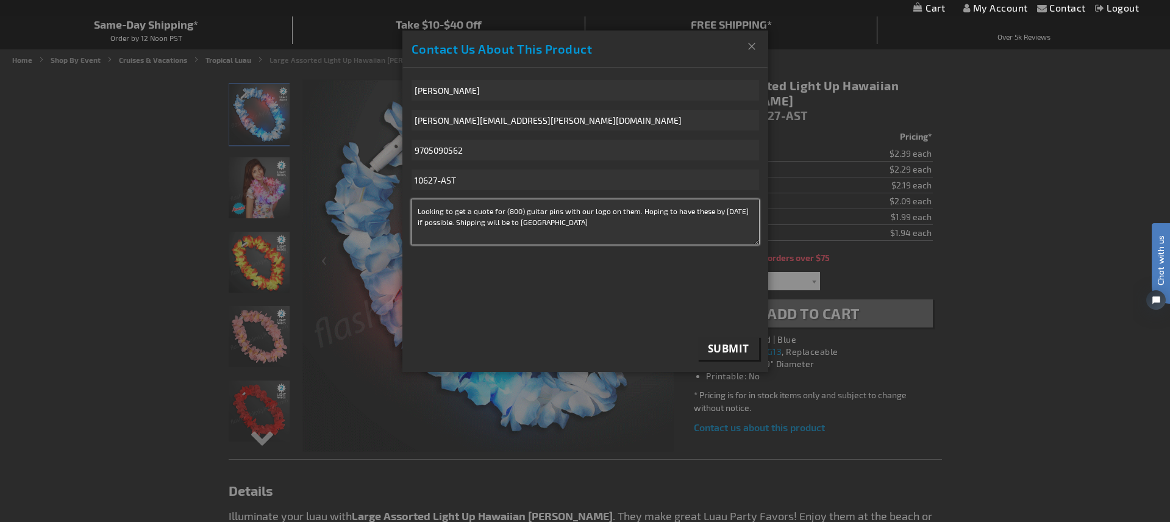
drag, startPoint x: 516, startPoint y: 211, endPoint x: 529, endPoint y: 212, distance: 13.4
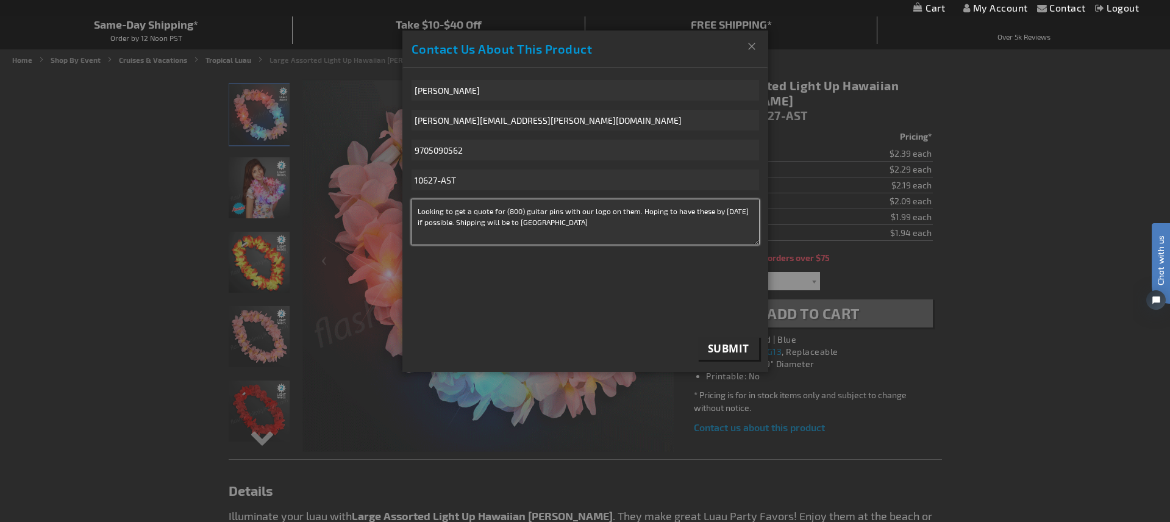
click at [516, 211] on textarea "Looking to get a quote for (800) guitar pins with our logo on them. Hoping to h…" at bounding box center [586, 221] width 348 height 45
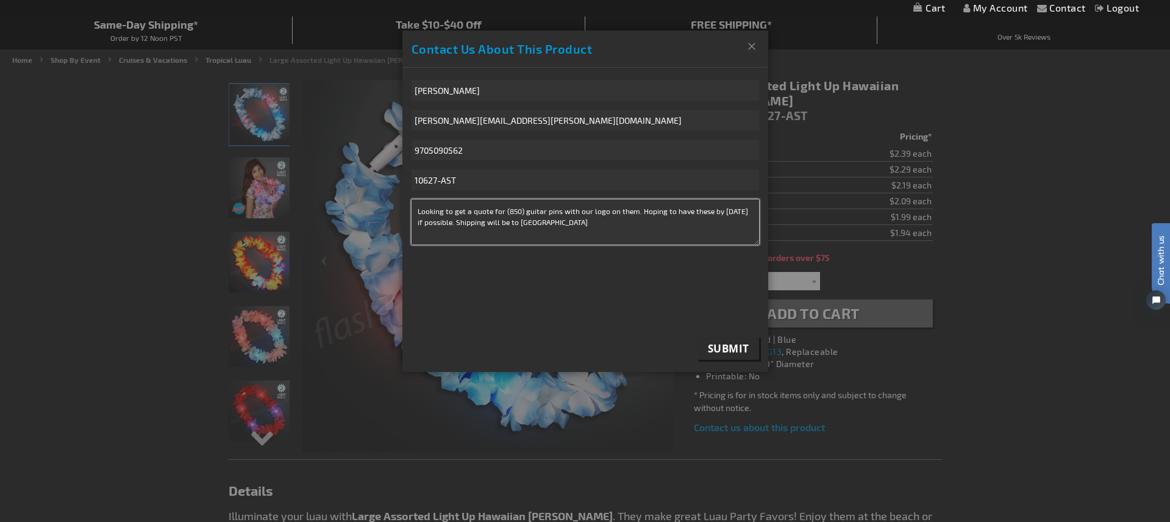
drag, startPoint x: 557, startPoint y: 210, endPoint x: 524, endPoint y: 213, distance: 33.0
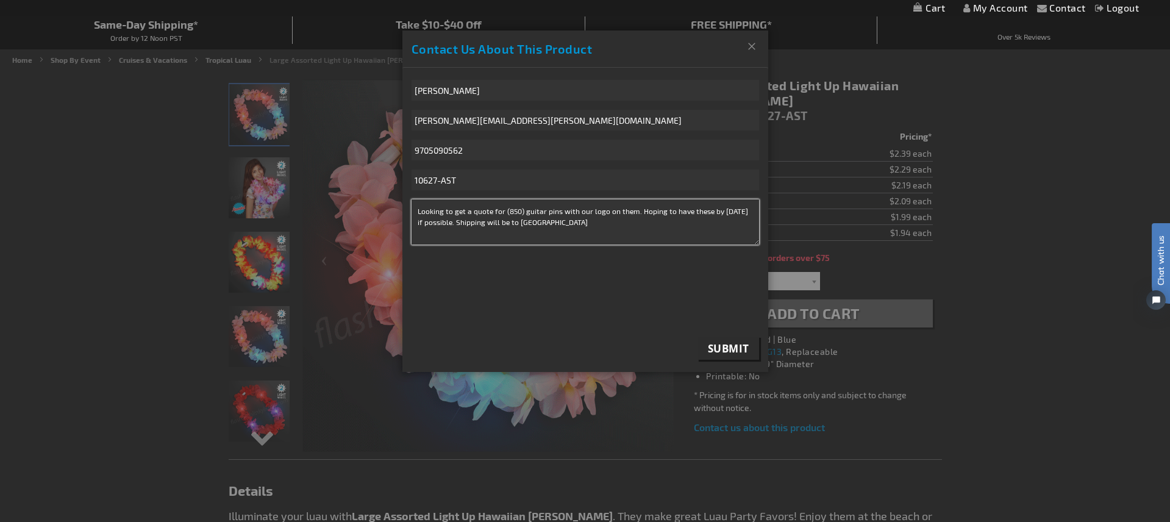
click at [524, 213] on textarea "Looking to get a quote for (850) guitar pins with our logo on them. Hoping to h…" at bounding box center [586, 221] width 348 height 45
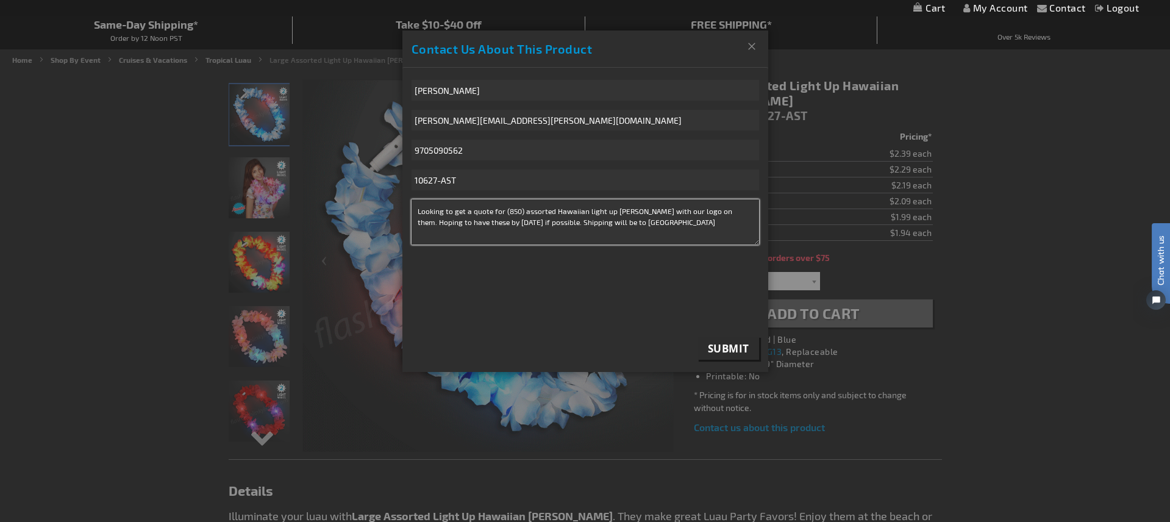
drag, startPoint x: 702, startPoint y: 212, endPoint x: 629, endPoint y: 212, distance: 72.6
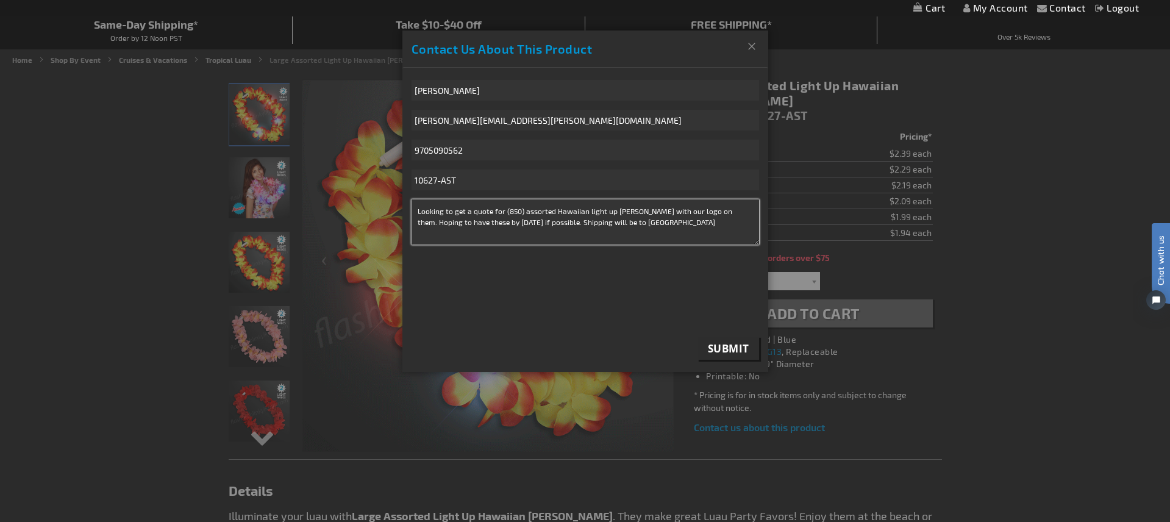
click at [629, 212] on textarea "Looking to get a quote for (850) assorted Hawaiian light up leis with our logo …" at bounding box center [586, 221] width 348 height 45
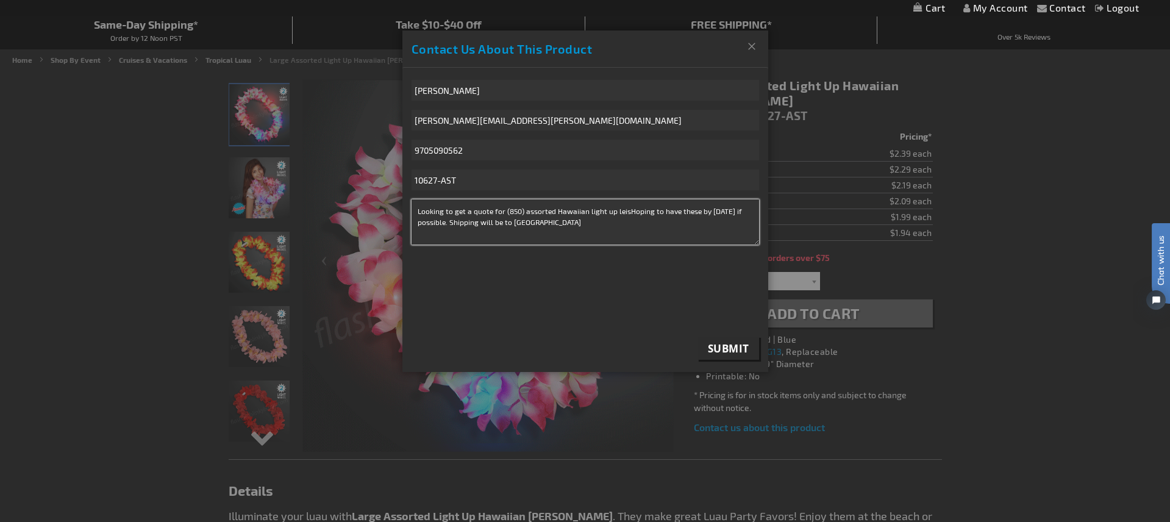
scroll to position [113, 0]
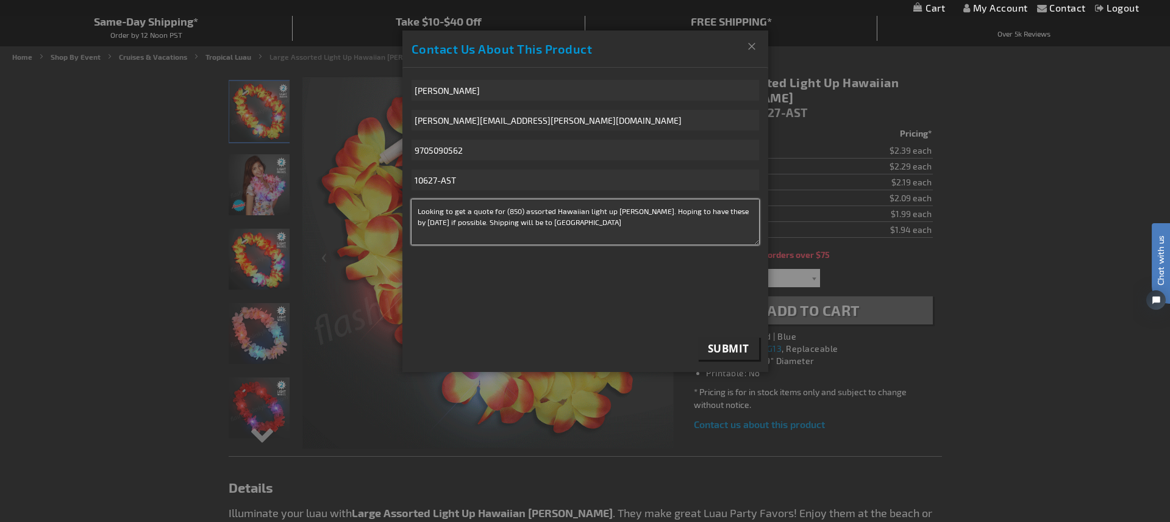
click at [601, 224] on textarea "Looking to get a quote for (850) assorted Hawaiian light up leis. Hoping to hav…" at bounding box center [586, 221] width 348 height 45
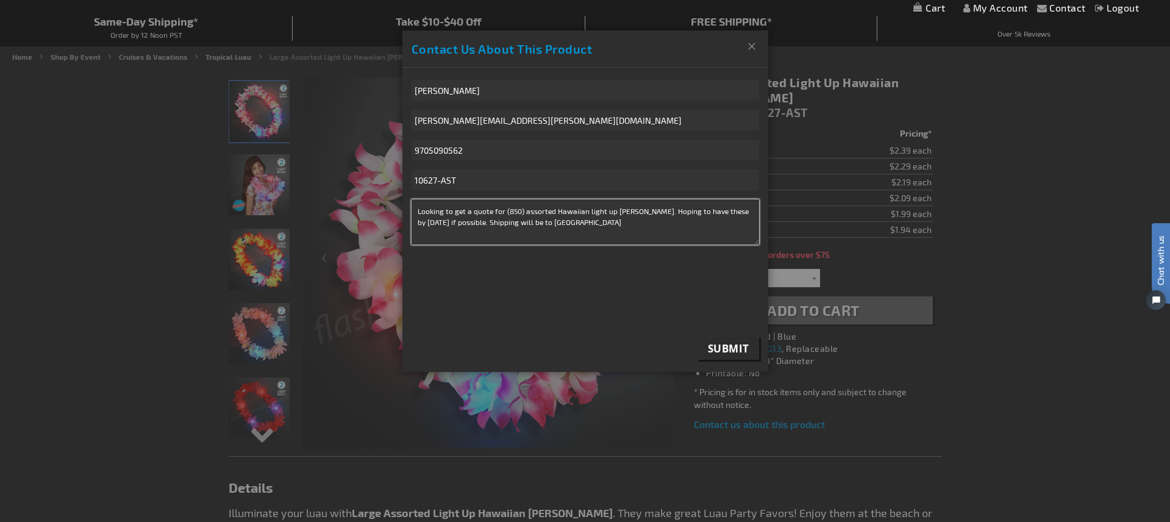
type textarea "Looking to get a quote for (850) assorted Hawaiian light up leis. Hoping to hav…"
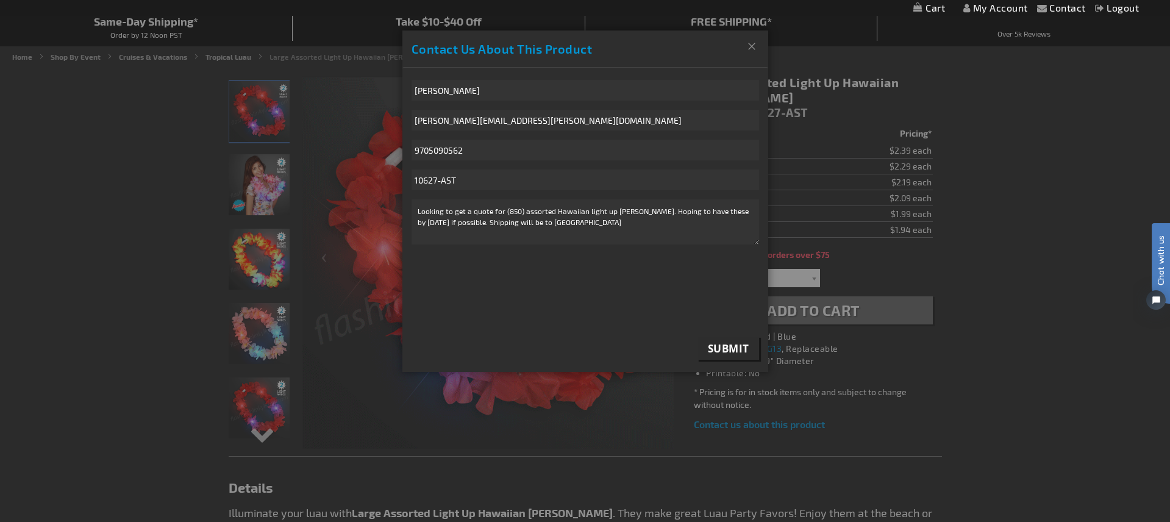
click at [725, 349] on span "Submit" at bounding box center [728, 348] width 41 height 14
